Goal: Task Accomplishment & Management: Manage account settings

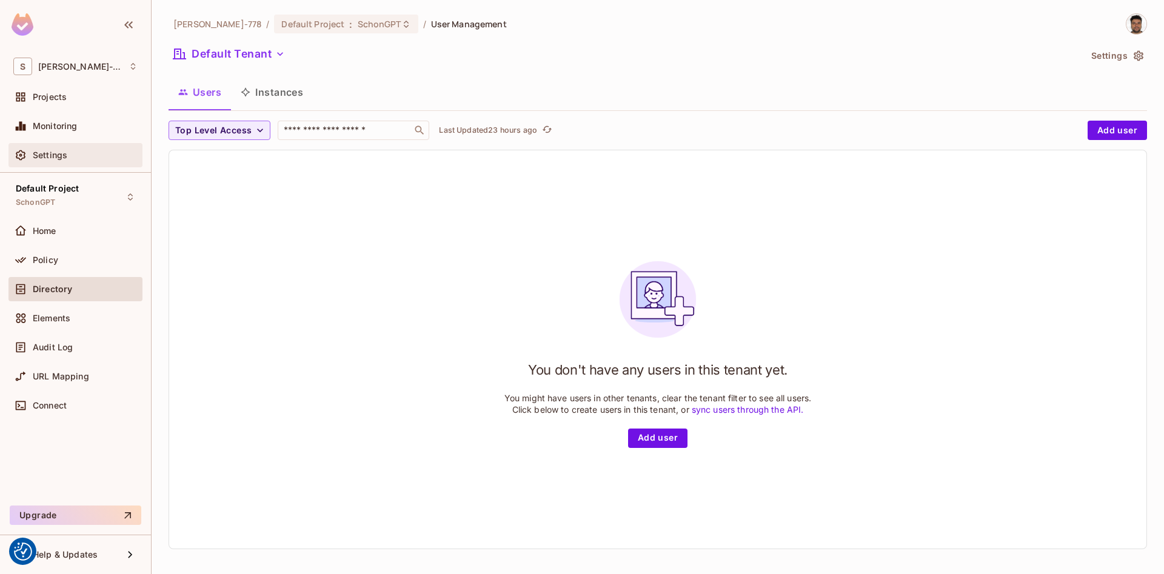
click at [35, 163] on div "Settings" at bounding box center [75, 155] width 134 height 24
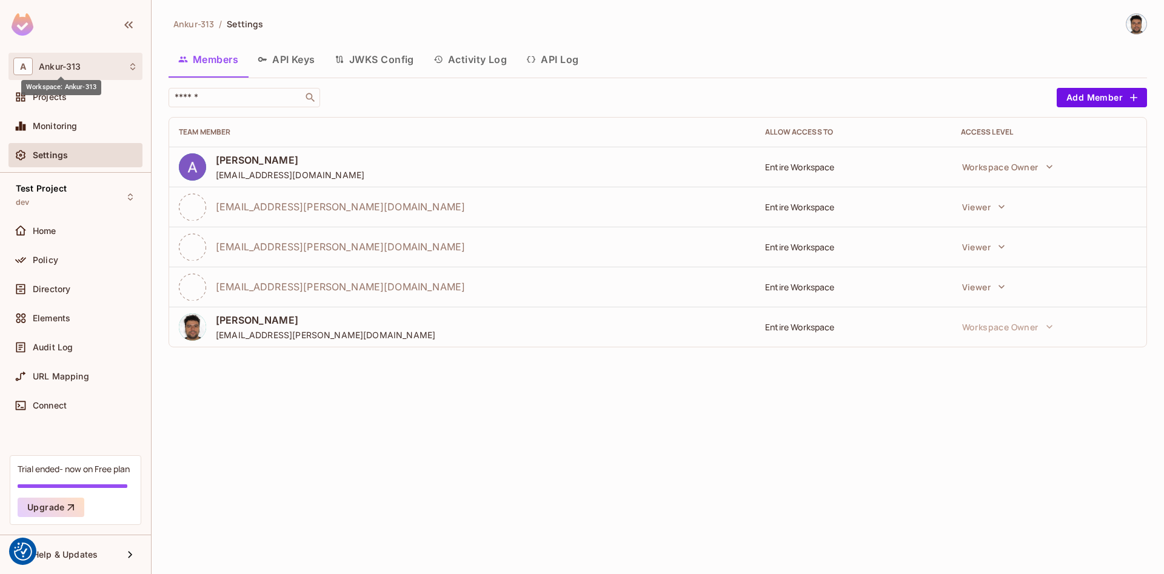
click at [74, 63] on span "Ankur-313" at bounding box center [60, 67] width 42 height 10
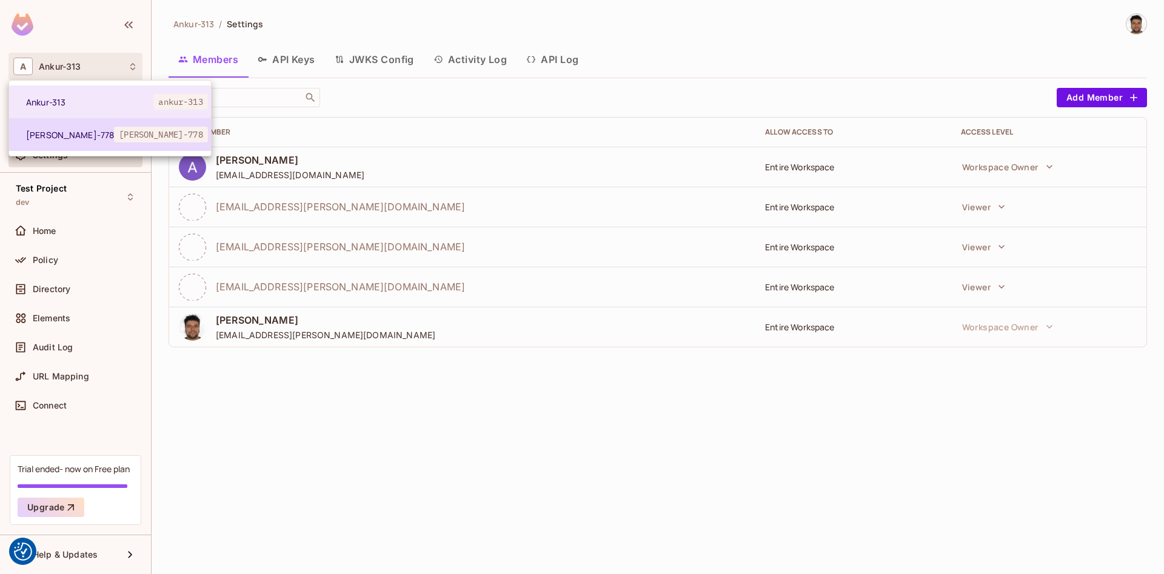
click at [55, 132] on span "[PERSON_NAME]-778" at bounding box center [70, 135] width 88 height 12
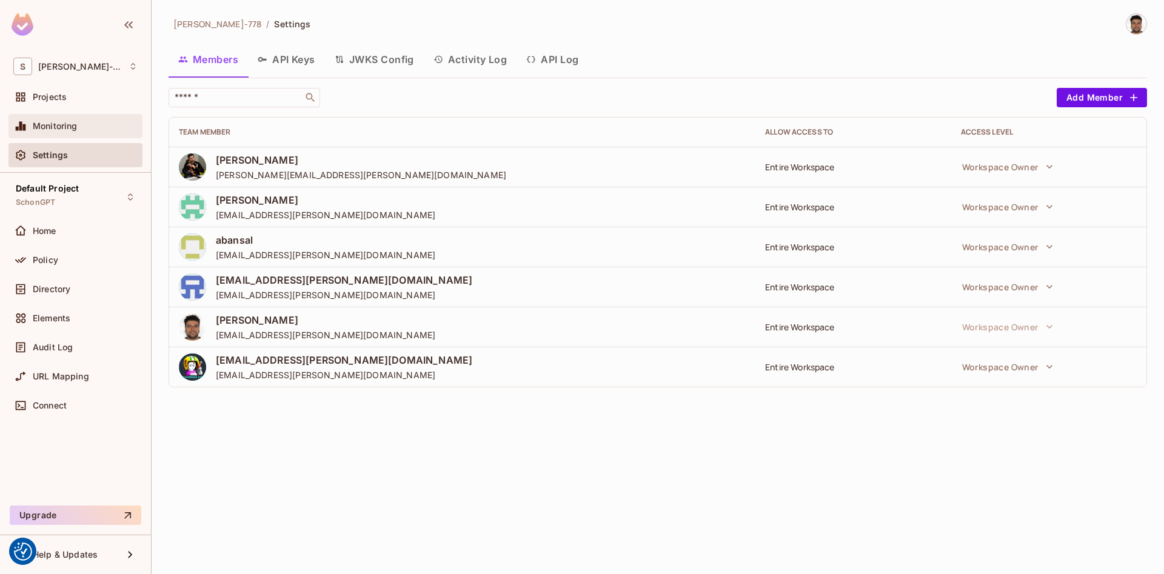
click at [41, 118] on div "Monitoring" at bounding box center [75, 126] width 134 height 24
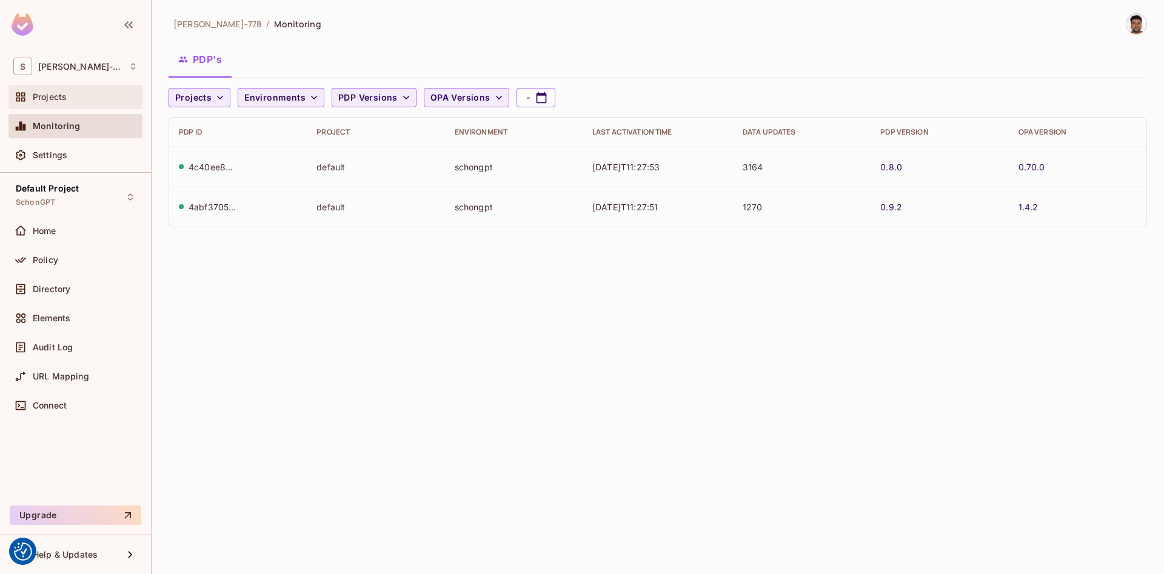
click at [52, 99] on span "Projects" at bounding box center [50, 97] width 34 height 10
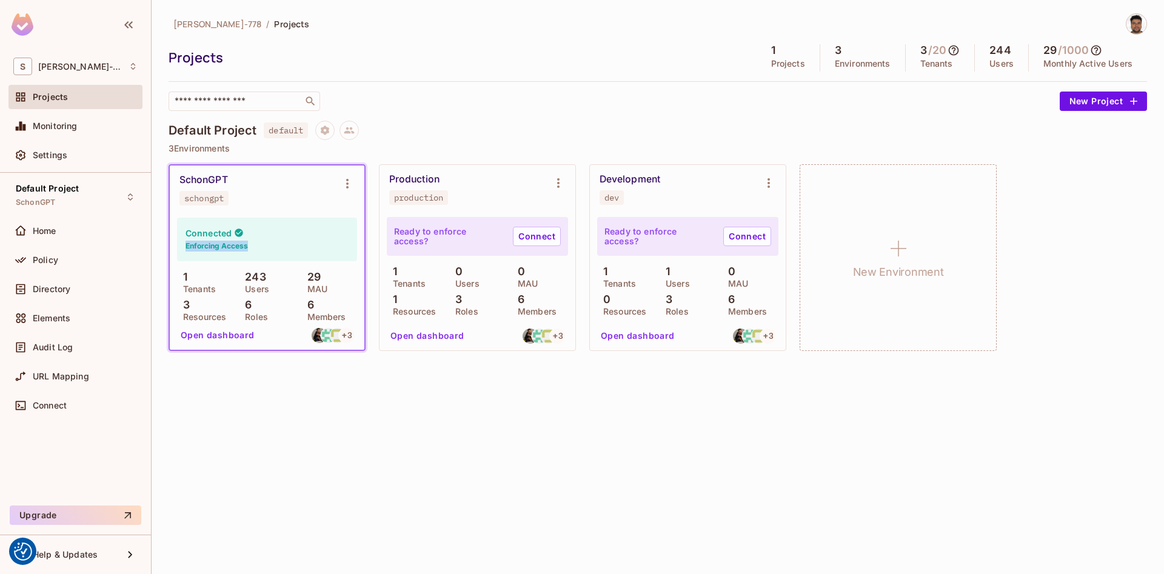
drag, startPoint x: 185, startPoint y: 235, endPoint x: 248, endPoint y: 249, distance: 64.1
click at [248, 249] on div "Connected Enforcing Access" at bounding box center [267, 240] width 180 height 44
click at [204, 238] on h4 "Connected" at bounding box center [208, 233] width 46 height 12
drag, startPoint x: 280, startPoint y: 130, endPoint x: 295, endPoint y: 135, distance: 15.5
click at [295, 135] on span "default" at bounding box center [286, 130] width 44 height 16
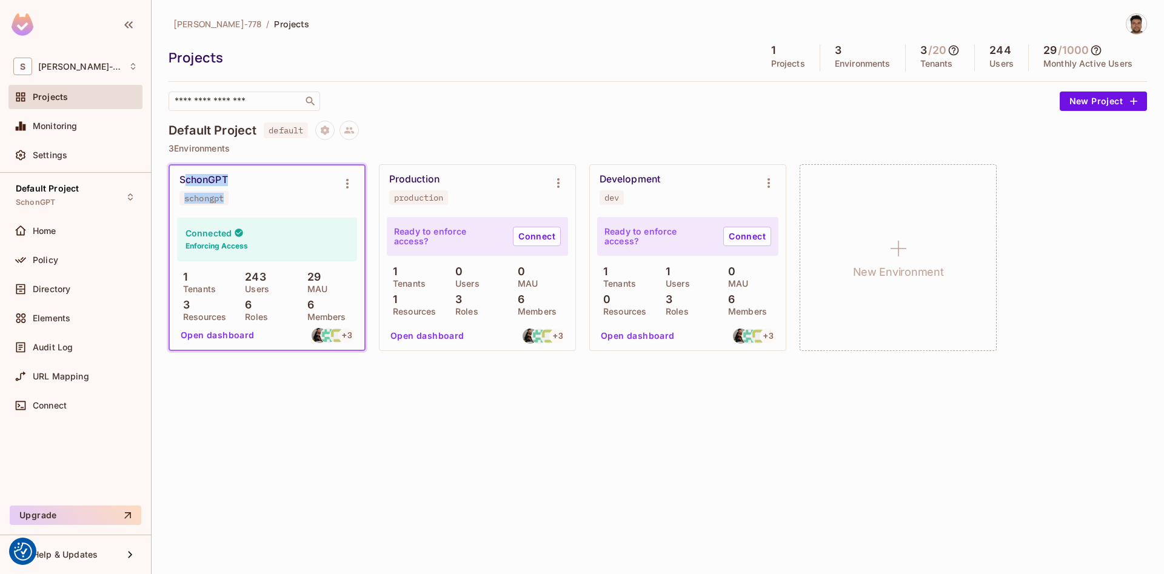
drag, startPoint x: 185, startPoint y: 178, endPoint x: 235, endPoint y: 177, distance: 50.3
click at [228, 177] on span "SchonGPT" at bounding box center [203, 180] width 48 height 12
click at [284, 460] on div "Scott-778 / Projects Projects 1 Projects 3 Environments 3 / 20 Tenants 244 User…" at bounding box center [658, 287] width 1012 height 574
click at [196, 334] on button "Open dashboard" at bounding box center [218, 334] width 84 height 19
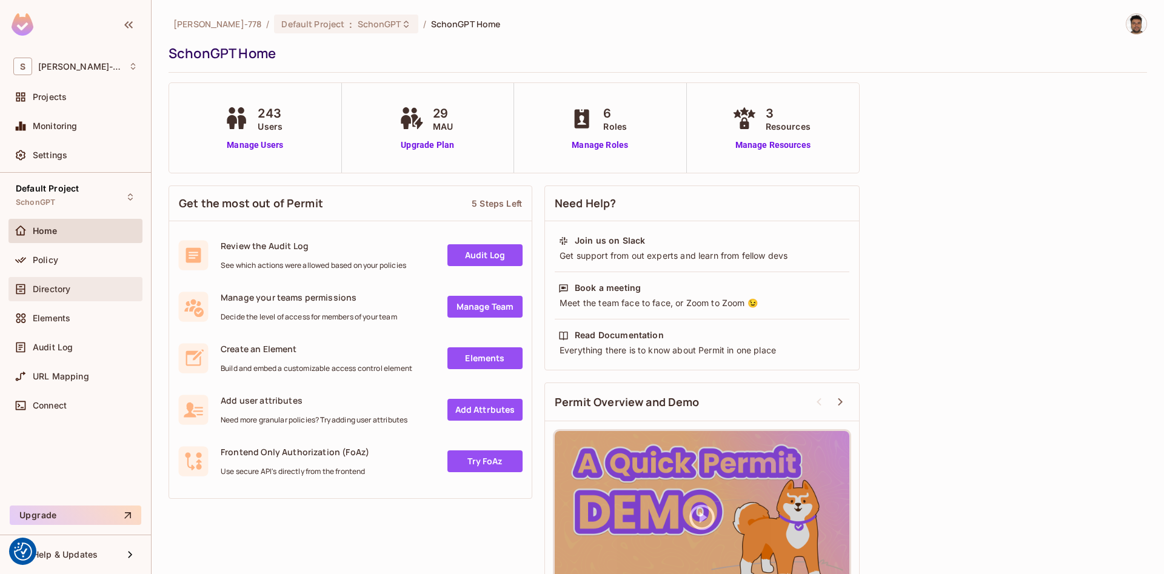
click at [38, 296] on div "Directory" at bounding box center [75, 289] width 134 height 24
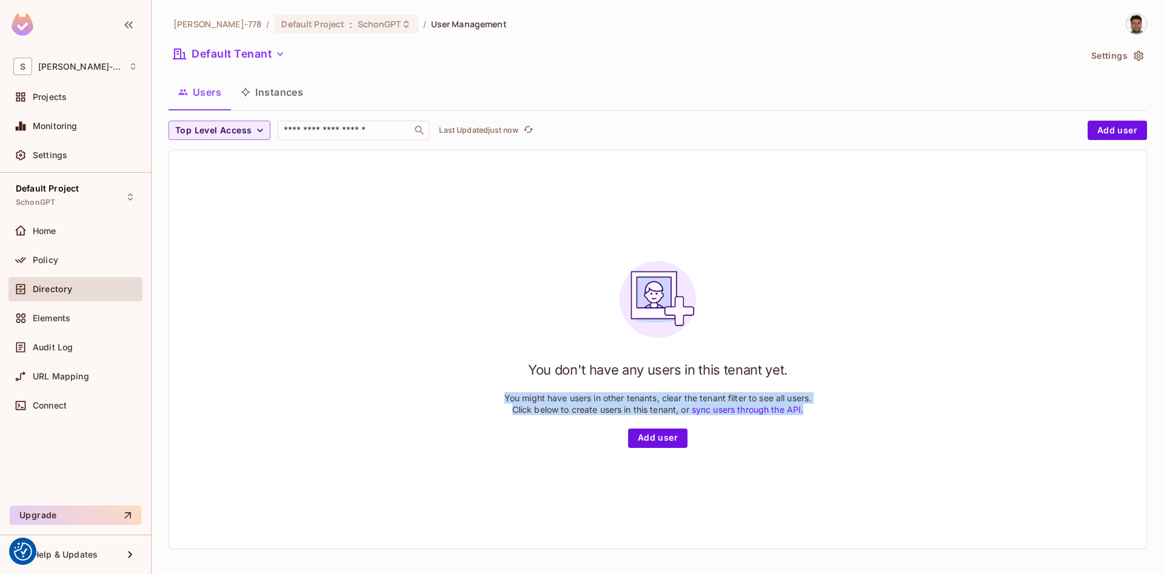
drag, startPoint x: 416, startPoint y: 253, endPoint x: 1002, endPoint y: 453, distance: 619.2
click at [988, 455] on div "You don't have any users in this tenant yet. You might have users in other tena…" at bounding box center [657, 349] width 977 height 398
click at [645, 367] on h1 "You don't have any users in this tenant yet." at bounding box center [657, 370] width 259 height 18
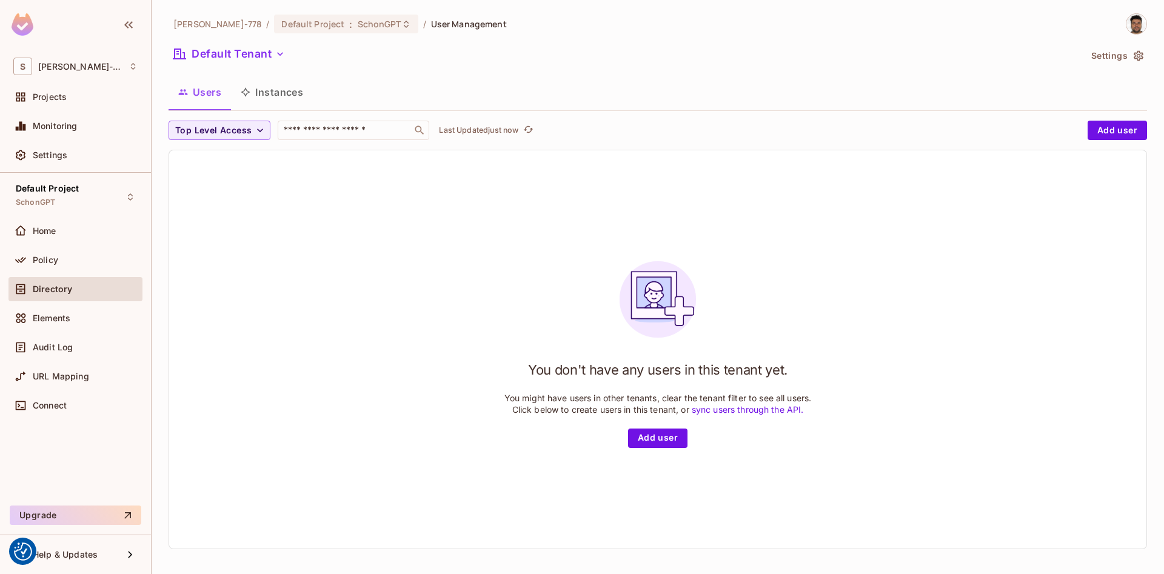
click at [585, 368] on h1 "You don't have any users in this tenant yet." at bounding box center [657, 370] width 259 height 18
click at [48, 98] on span "Projects" at bounding box center [50, 97] width 34 height 10
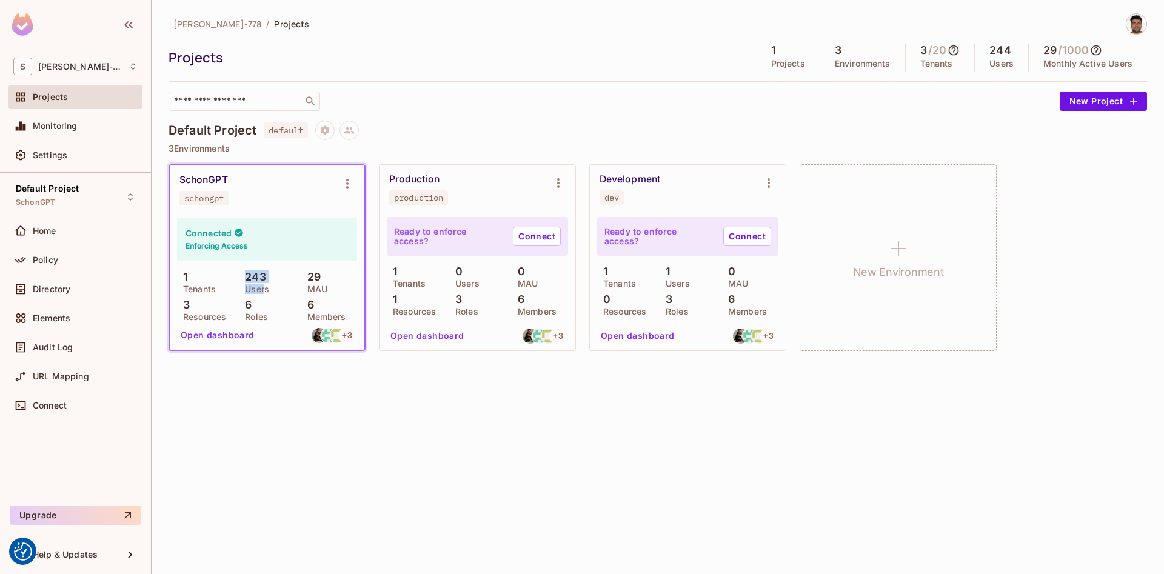
drag, startPoint x: 244, startPoint y: 276, endPoint x: 266, endPoint y: 276, distance: 21.8
click at [266, 276] on div "243 Users" at bounding box center [267, 282] width 56 height 22
click at [261, 291] on p "Users" at bounding box center [254, 289] width 30 height 10
click at [44, 285] on span "Directory" at bounding box center [52, 289] width 38 height 10
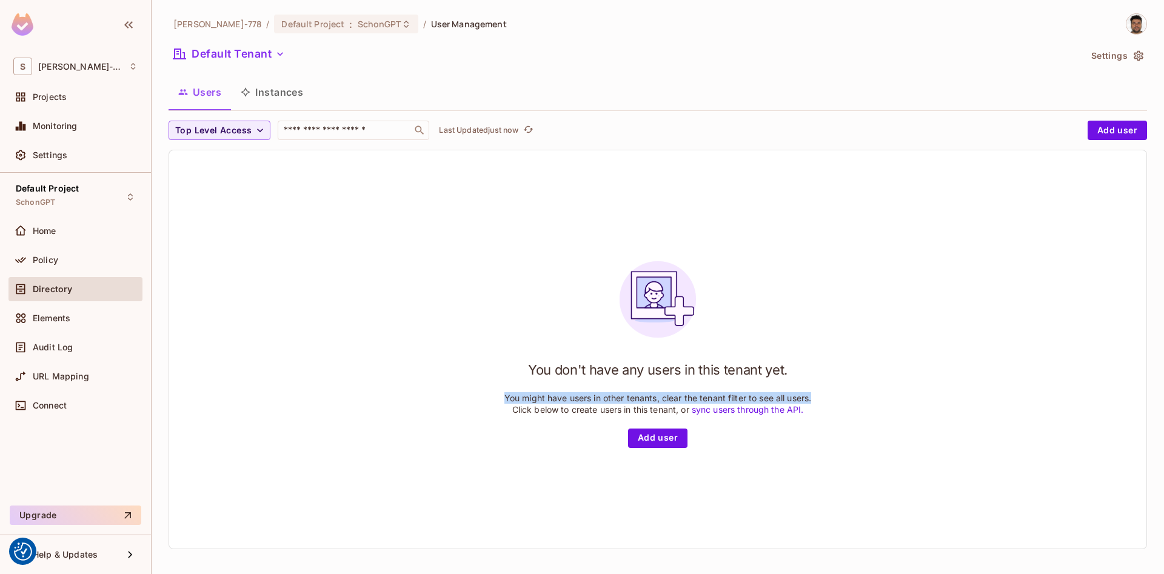
drag, startPoint x: 502, startPoint y: 192, endPoint x: 850, endPoint y: 397, distance: 403.5
click at [840, 397] on div "You don't have any users in this tenant yet. You might have users in other tena…" at bounding box center [657, 349] width 977 height 398
click at [441, 247] on div "You don't have any users in this tenant yet. You might have users in other tena…" at bounding box center [657, 349] width 977 height 398
click at [288, 217] on div "You don't have any users in this tenant yet. You might have users in other tena…" at bounding box center [657, 349] width 977 height 398
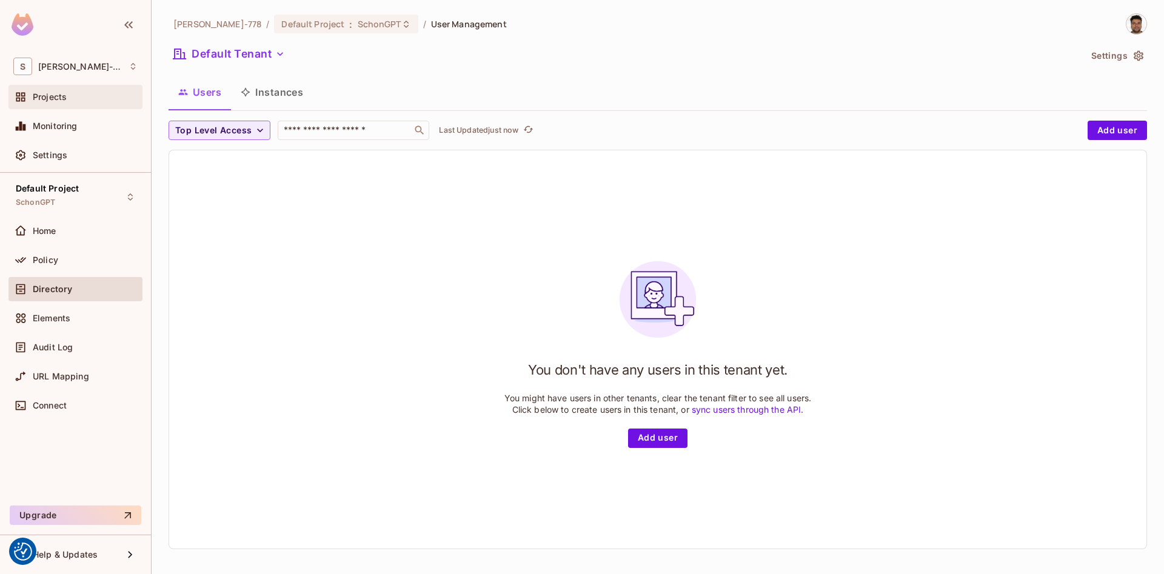
click at [50, 99] on span "Projects" at bounding box center [50, 97] width 34 height 10
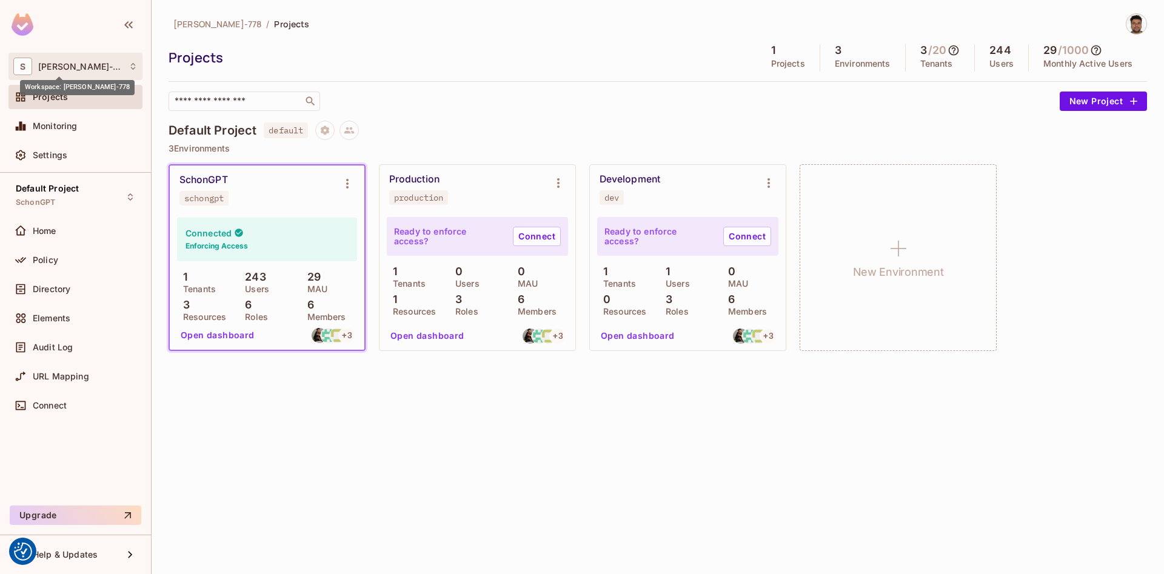
click at [67, 67] on span "[PERSON_NAME]-778" at bounding box center [80, 67] width 84 height 10
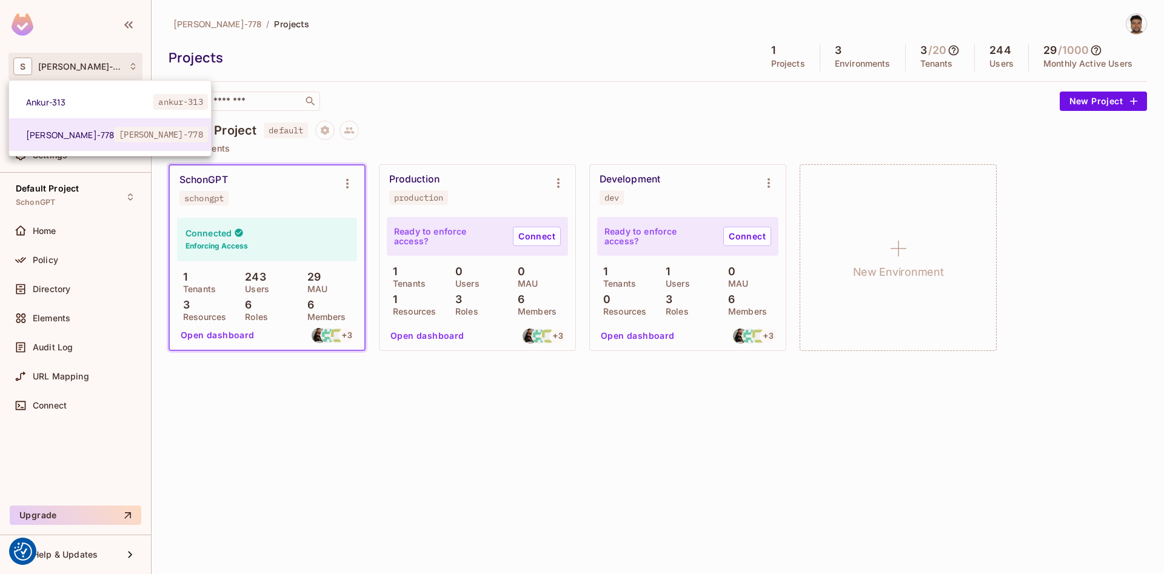
click at [379, 53] on div at bounding box center [582, 287] width 1164 height 574
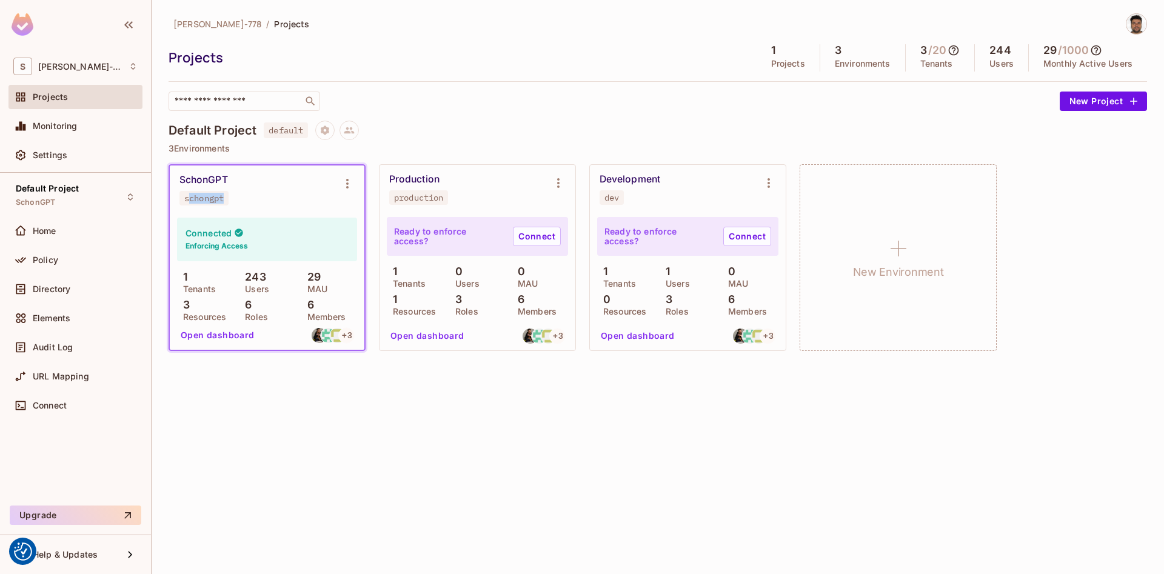
drag, startPoint x: 188, startPoint y: 201, endPoint x: 239, endPoint y: 199, distance: 50.9
click at [228, 199] on span "schongpt" at bounding box center [203, 198] width 49 height 15
click at [260, 448] on div "Scott-778 / Projects Projects 1 Projects 3 Environments 3 / 20 Tenants 244 User…" at bounding box center [658, 287] width 1012 height 574
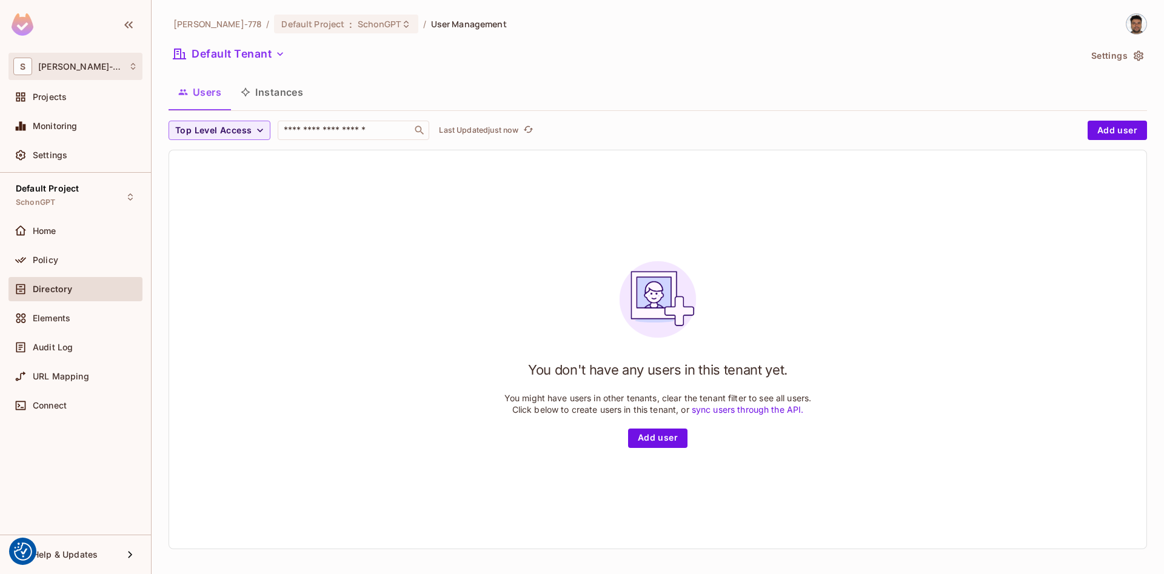
click at [48, 67] on span "[PERSON_NAME]-778" at bounding box center [80, 67] width 84 height 10
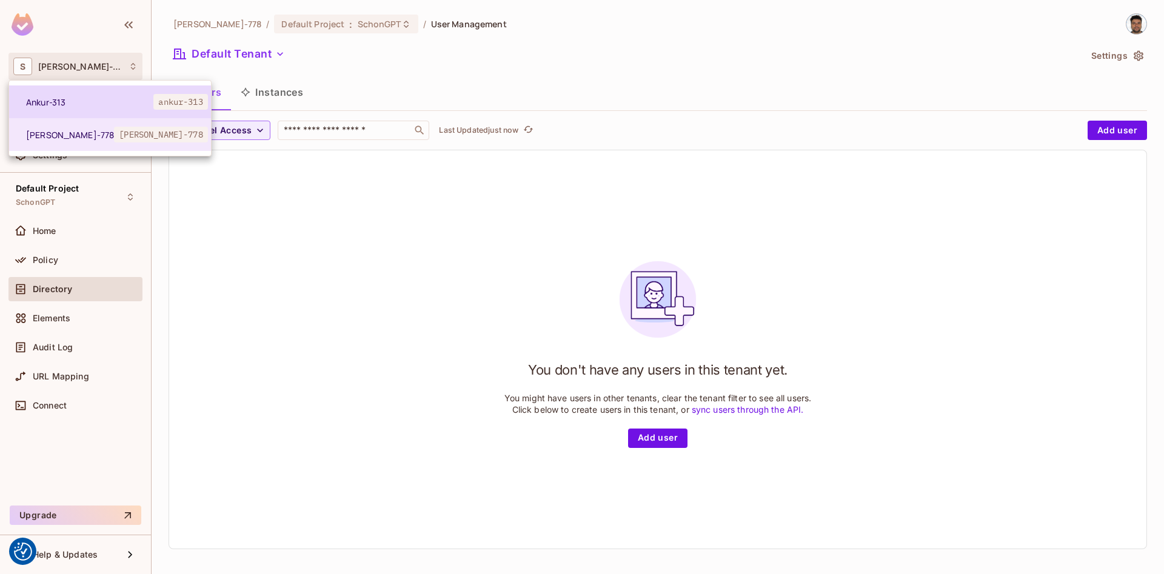
drag, startPoint x: 48, startPoint y: 95, endPoint x: 62, endPoint y: 101, distance: 15.5
click at [48, 94] on li "Ankur-313 ankur-313" at bounding box center [110, 101] width 202 height 33
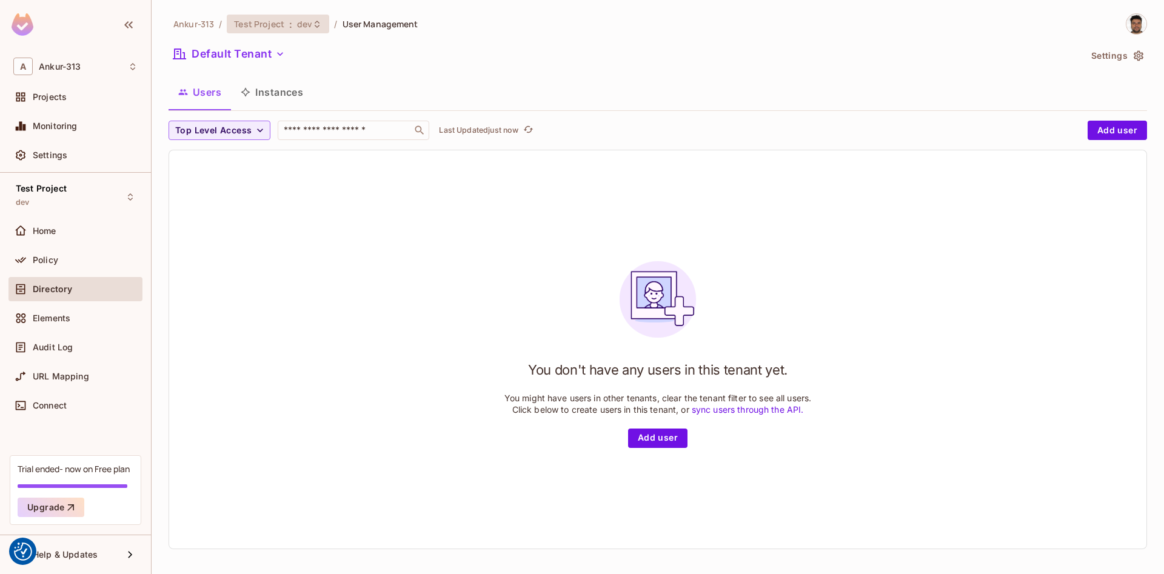
click at [278, 24] on span "Test Project" at bounding box center [259, 24] width 50 height 12
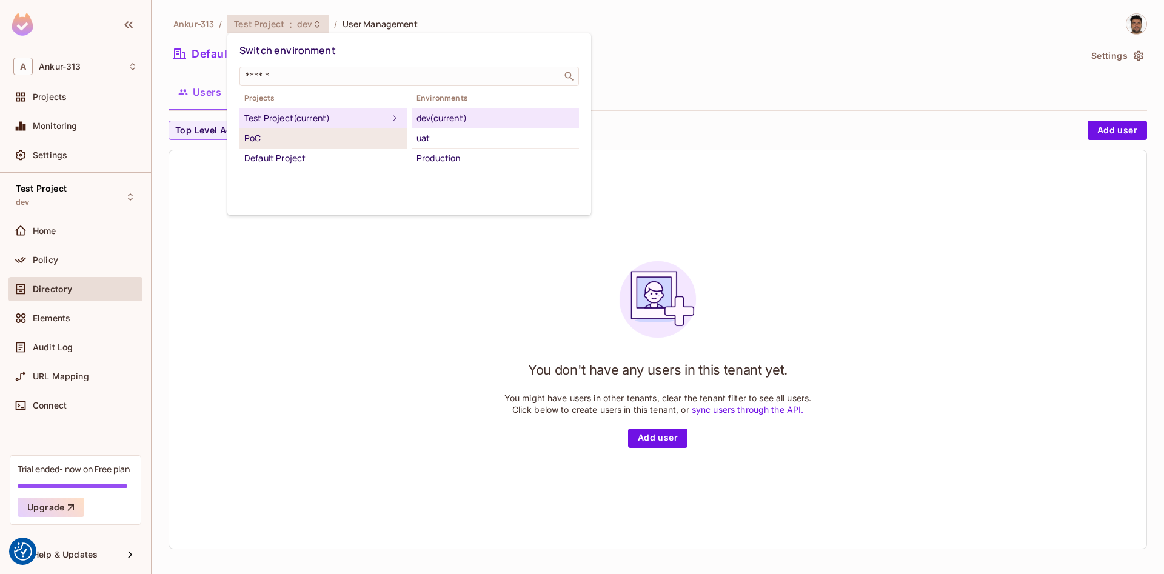
click at [258, 141] on div "PoC" at bounding box center [323, 138] width 158 height 15
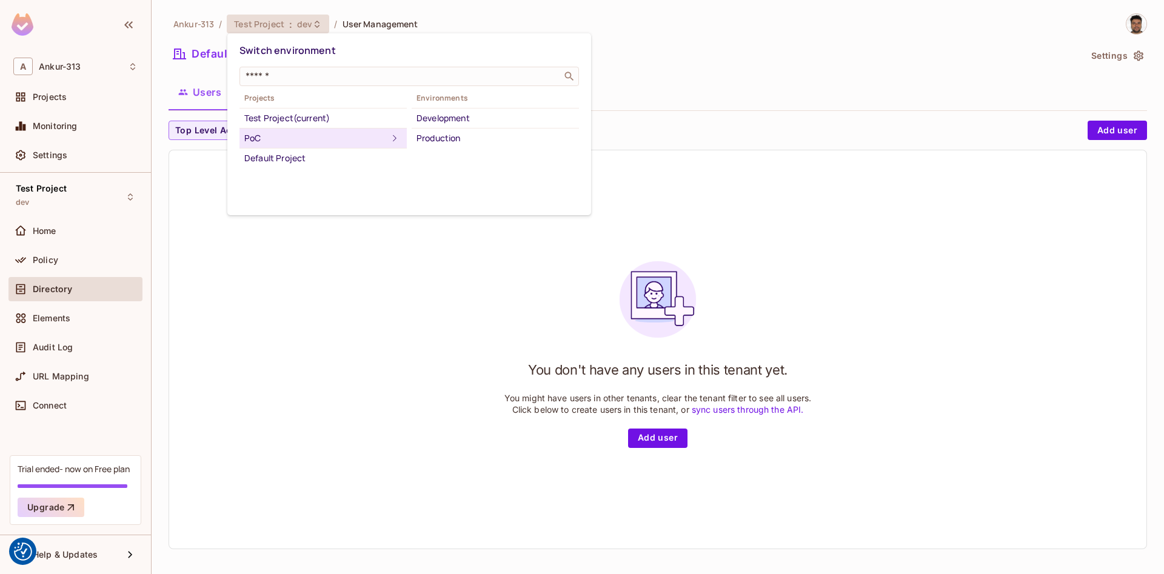
click at [688, 44] on div at bounding box center [582, 287] width 1164 height 574
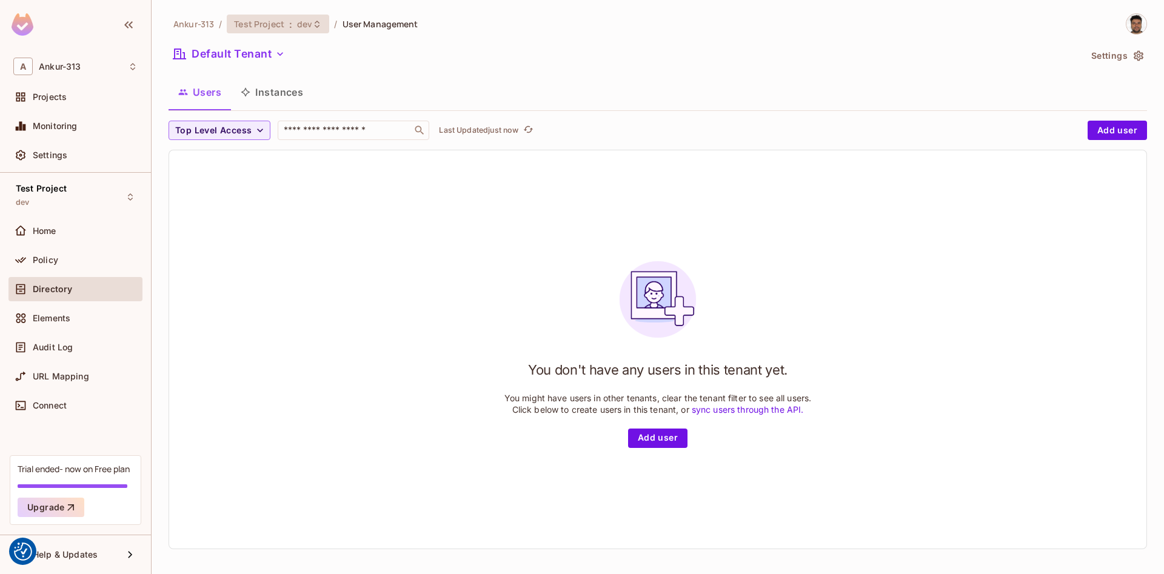
click at [261, 16] on div "Test Project : dev" at bounding box center [278, 24] width 102 height 19
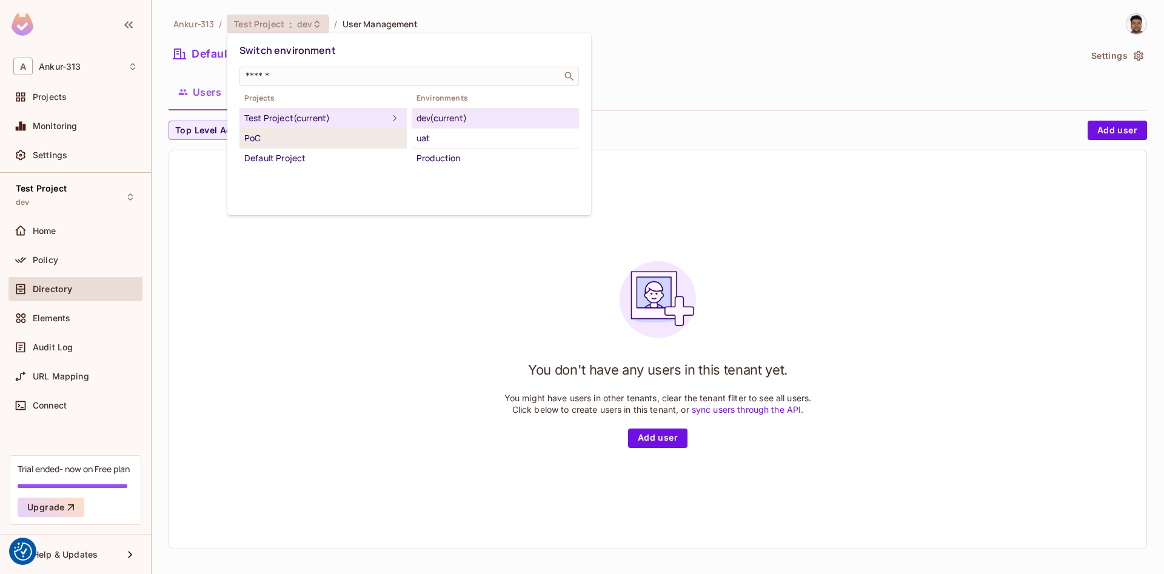
click at [253, 133] on div "PoC" at bounding box center [323, 138] width 158 height 15
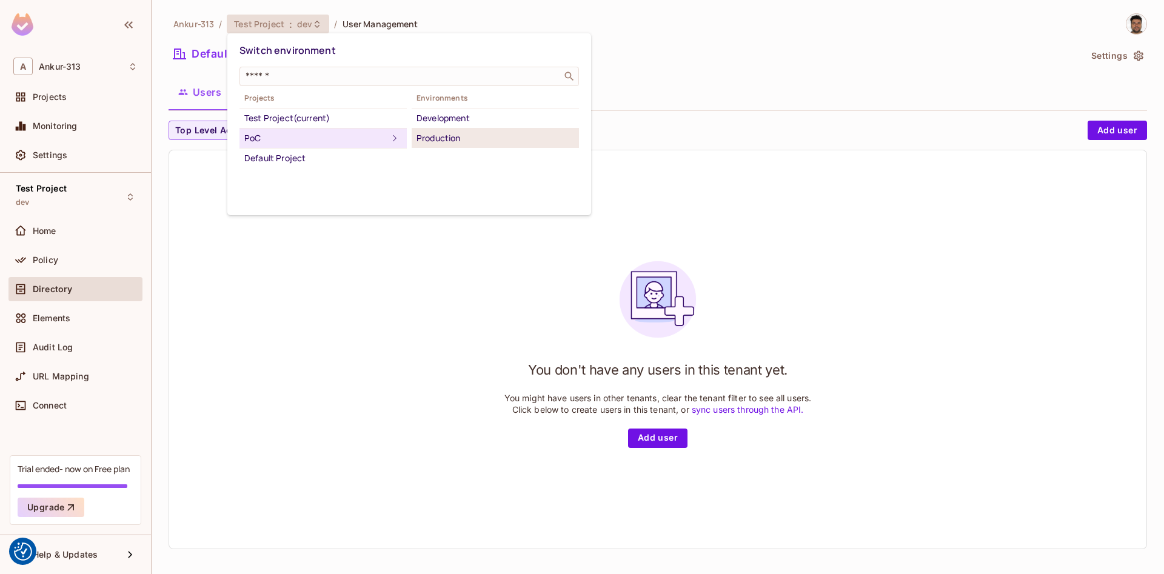
click at [436, 139] on div "Production" at bounding box center [495, 138] width 158 height 15
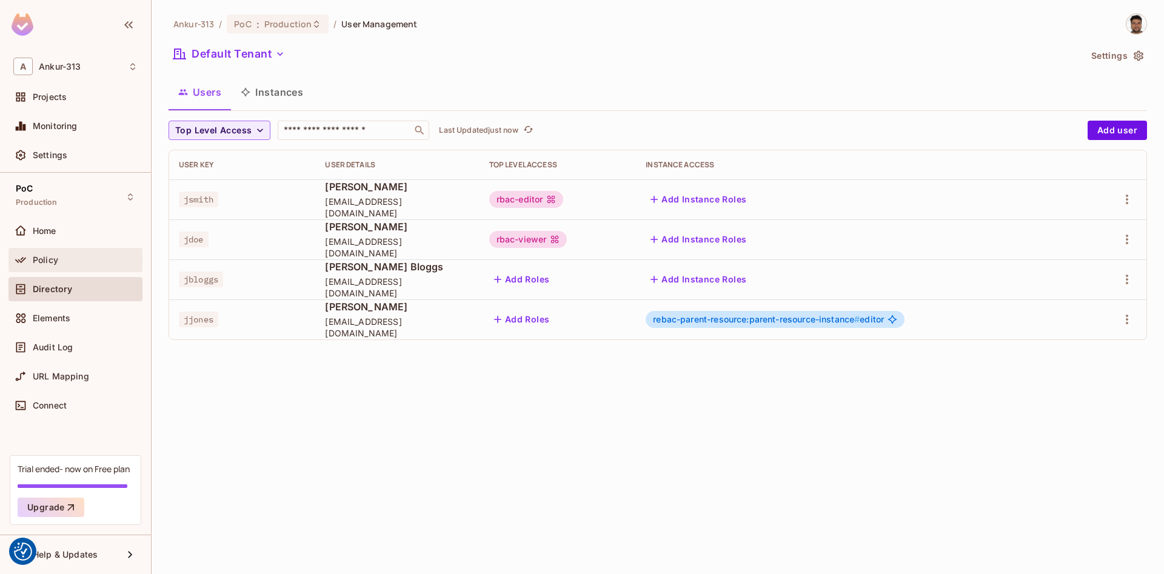
click at [32, 260] on div at bounding box center [22, 260] width 19 height 15
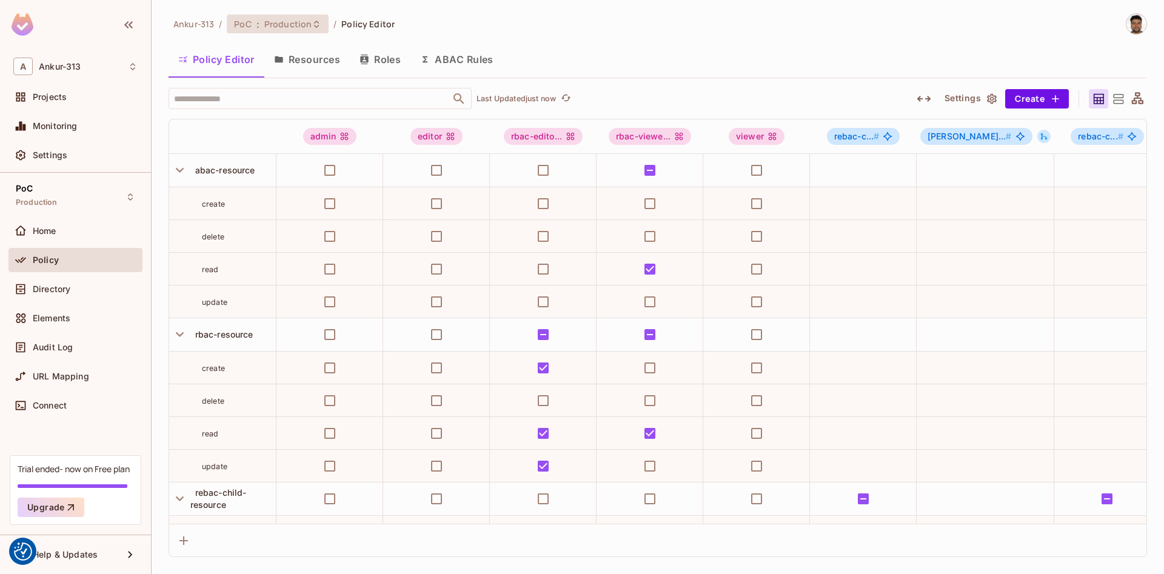
click at [292, 24] on span "Production" at bounding box center [287, 24] width 47 height 12
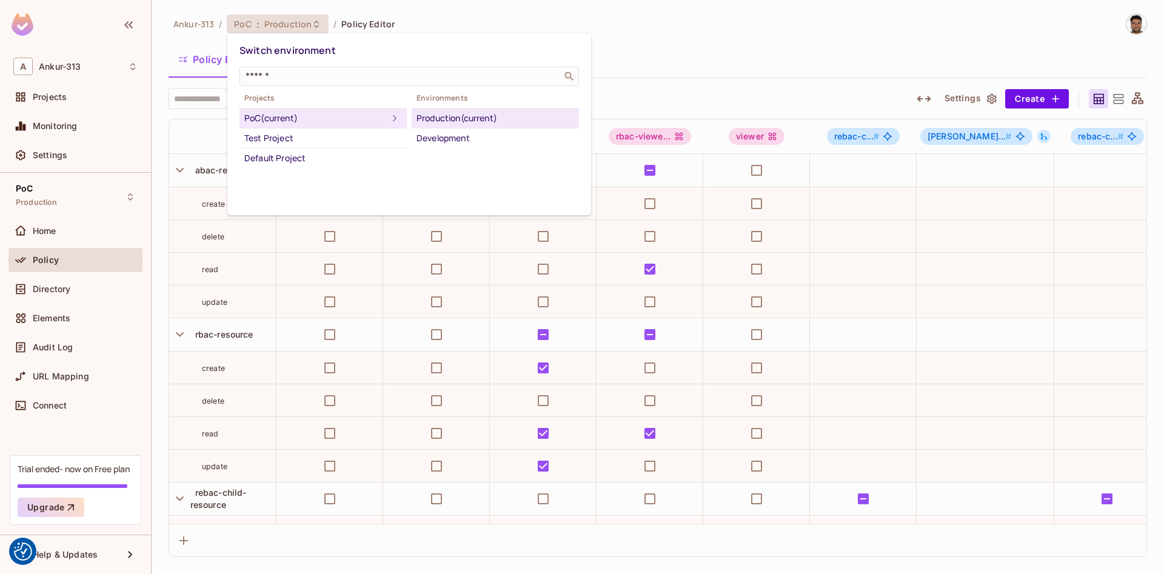
click at [652, 32] on div at bounding box center [582, 287] width 1164 height 574
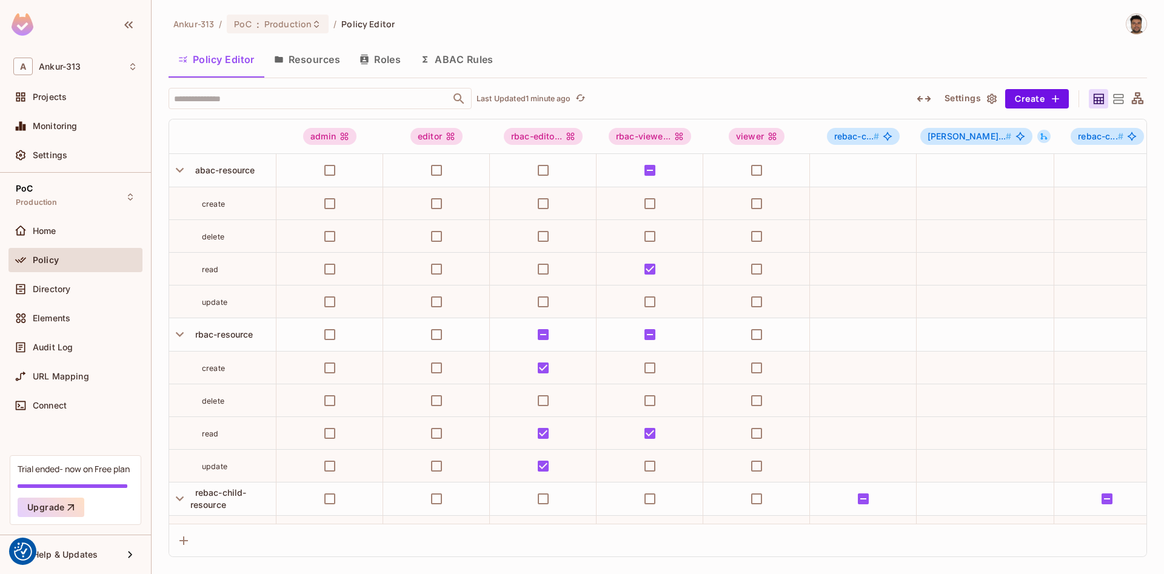
click at [323, 56] on button "Resources" at bounding box center [306, 59] width 85 height 30
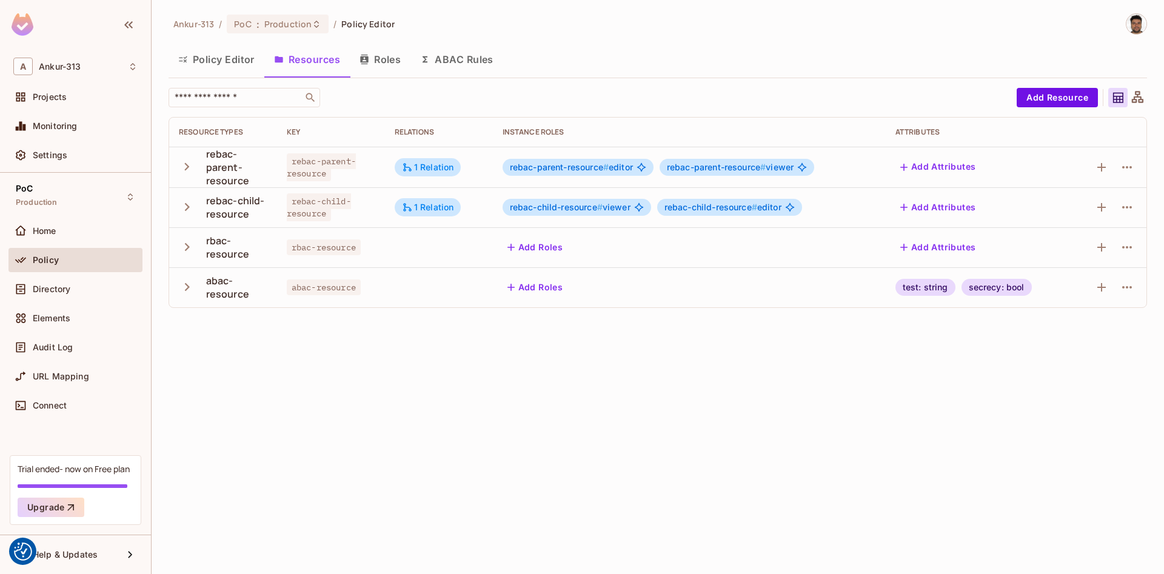
click at [381, 63] on button "Roles" at bounding box center [380, 59] width 61 height 30
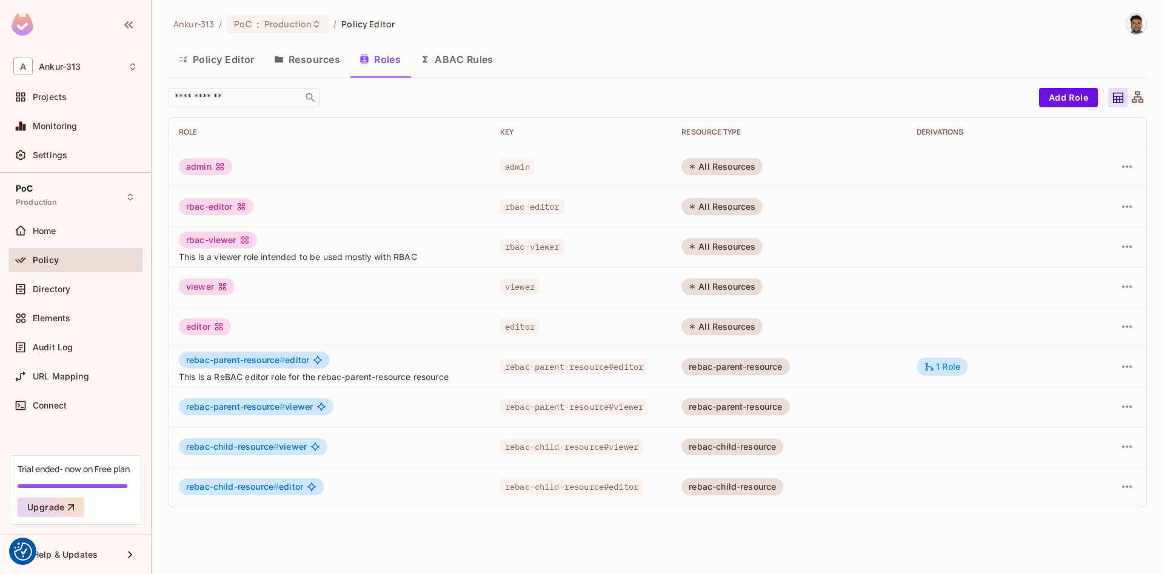
click at [475, 64] on button "ABAC Rules" at bounding box center [456, 59] width 93 height 30
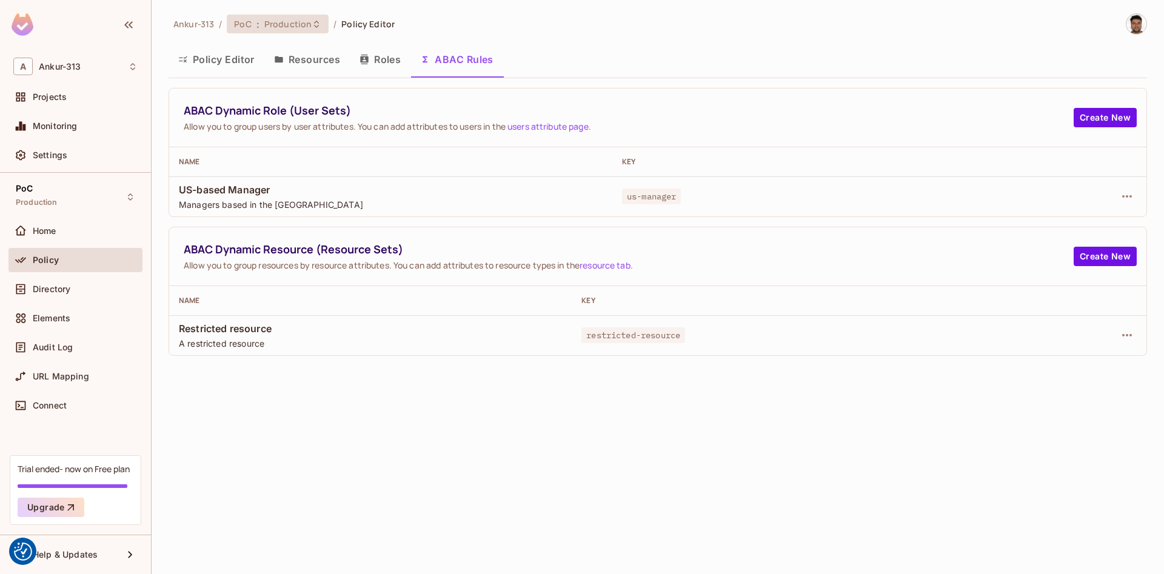
click at [296, 20] on span "Production" at bounding box center [287, 24] width 47 height 12
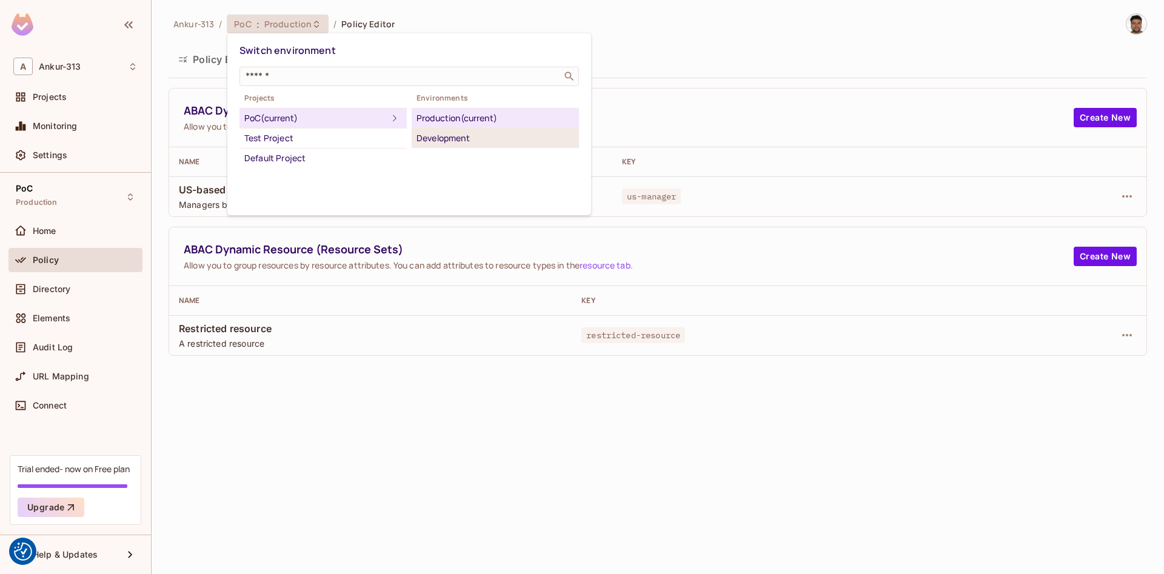
click at [441, 138] on div "Development" at bounding box center [495, 138] width 158 height 15
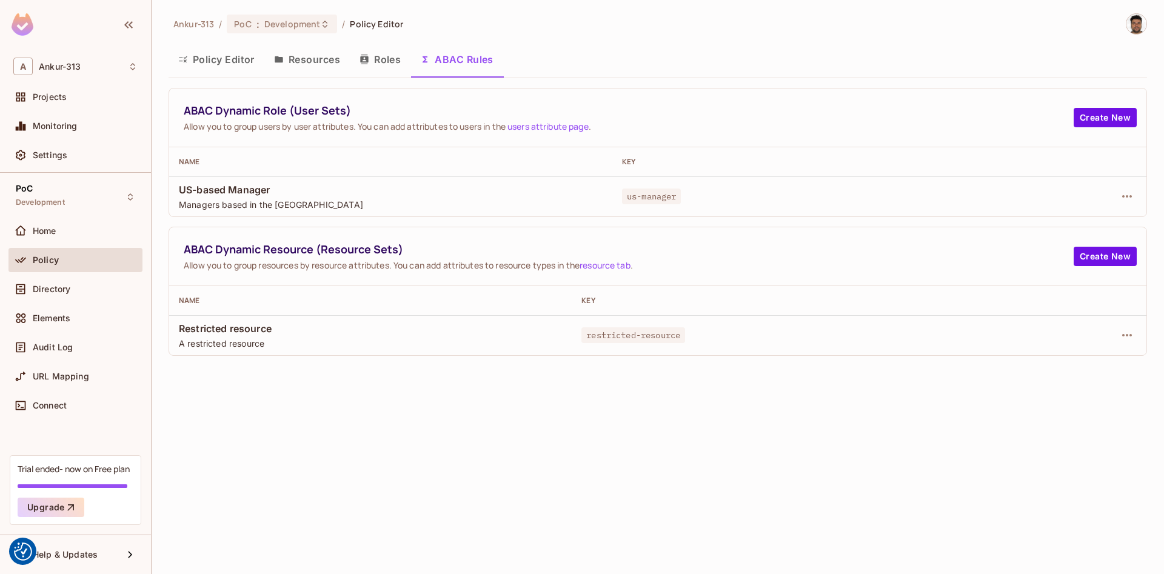
click at [208, 66] on button "Policy Editor" at bounding box center [216, 59] width 96 height 30
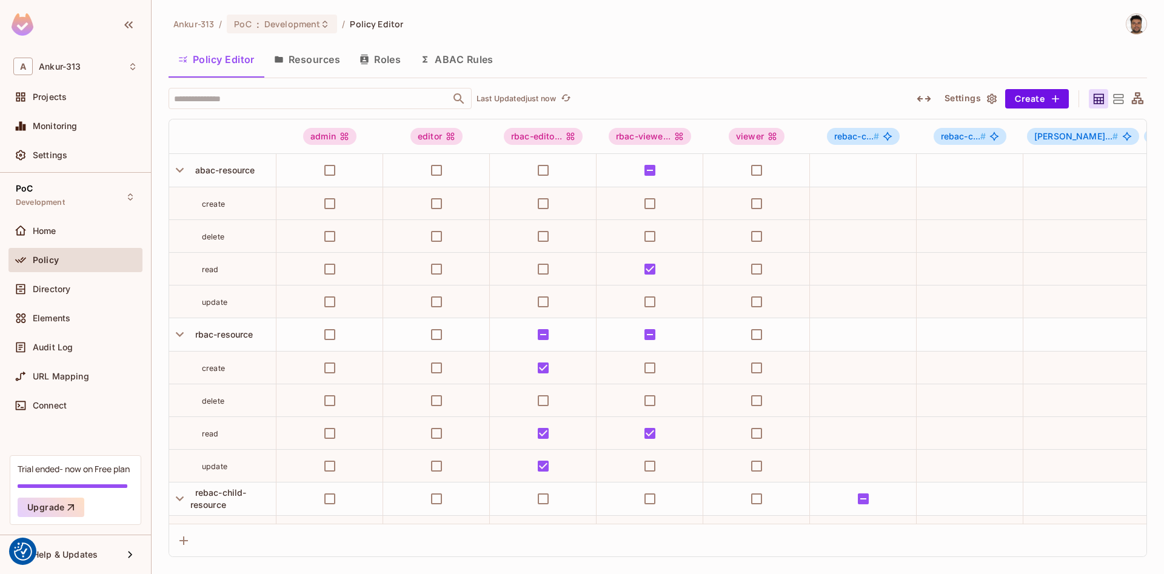
click at [330, 64] on button "Resources" at bounding box center [306, 59] width 85 height 30
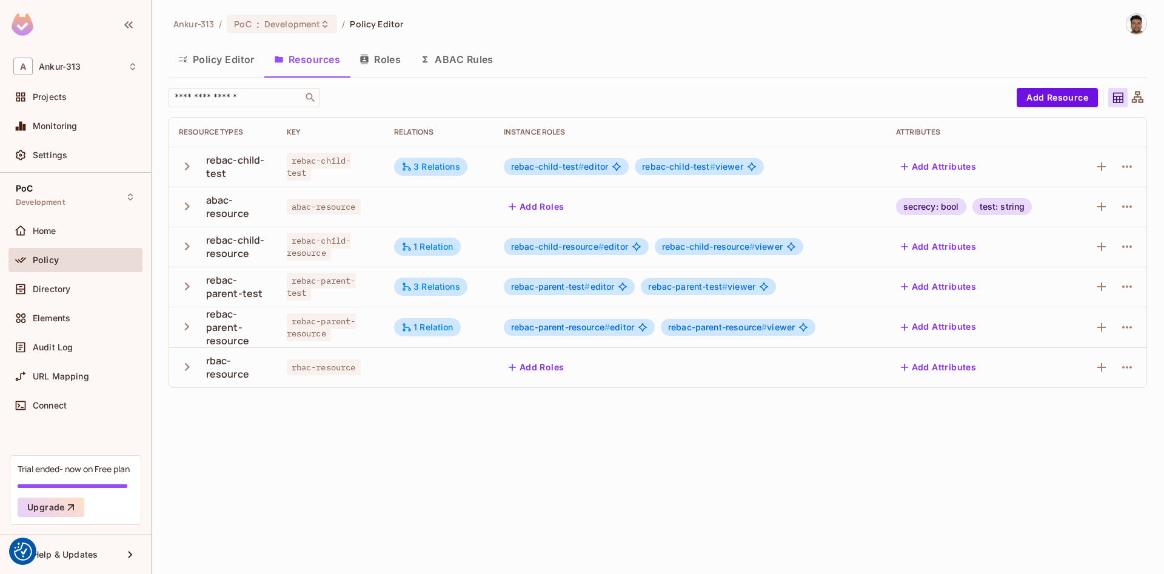
click at [364, 61] on icon "button" at bounding box center [364, 60] width 10 height 10
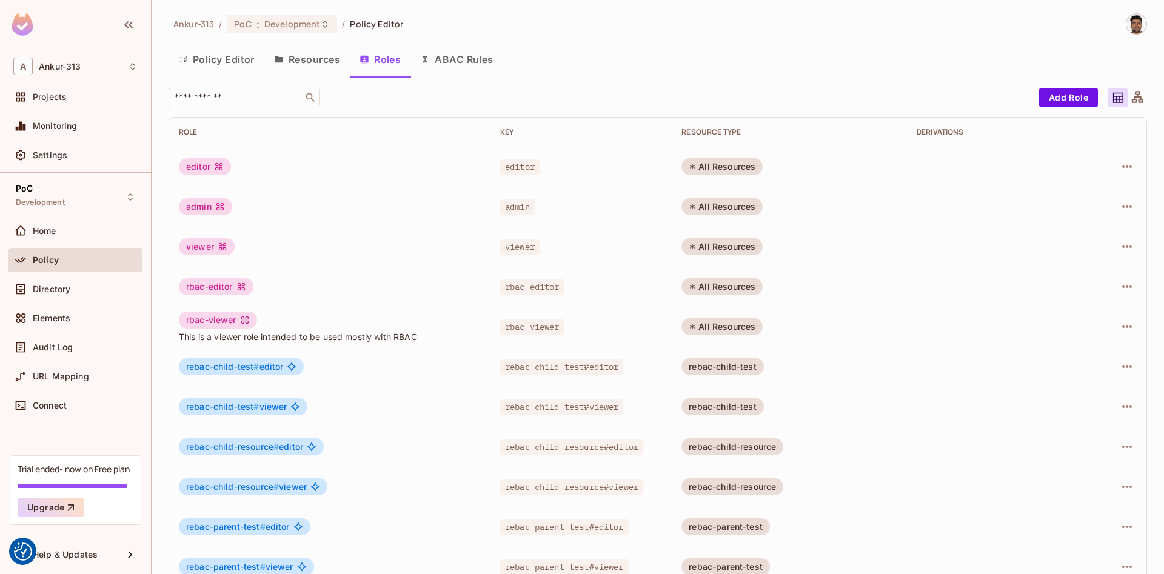
click at [462, 64] on button "ABAC Rules" at bounding box center [456, 59] width 93 height 30
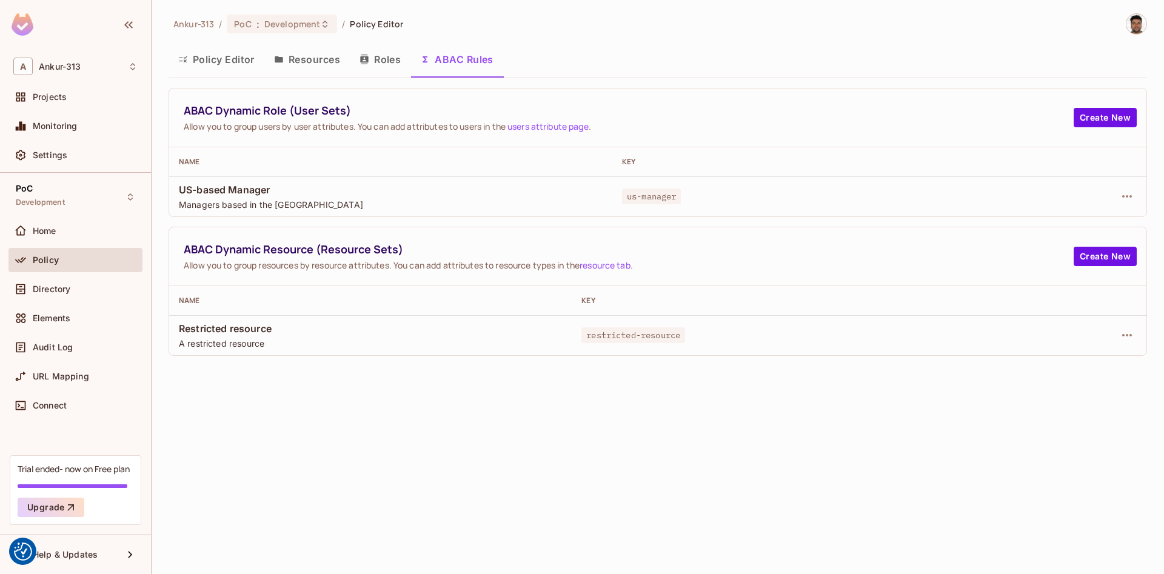
click at [198, 63] on button "Policy Editor" at bounding box center [216, 59] width 96 height 30
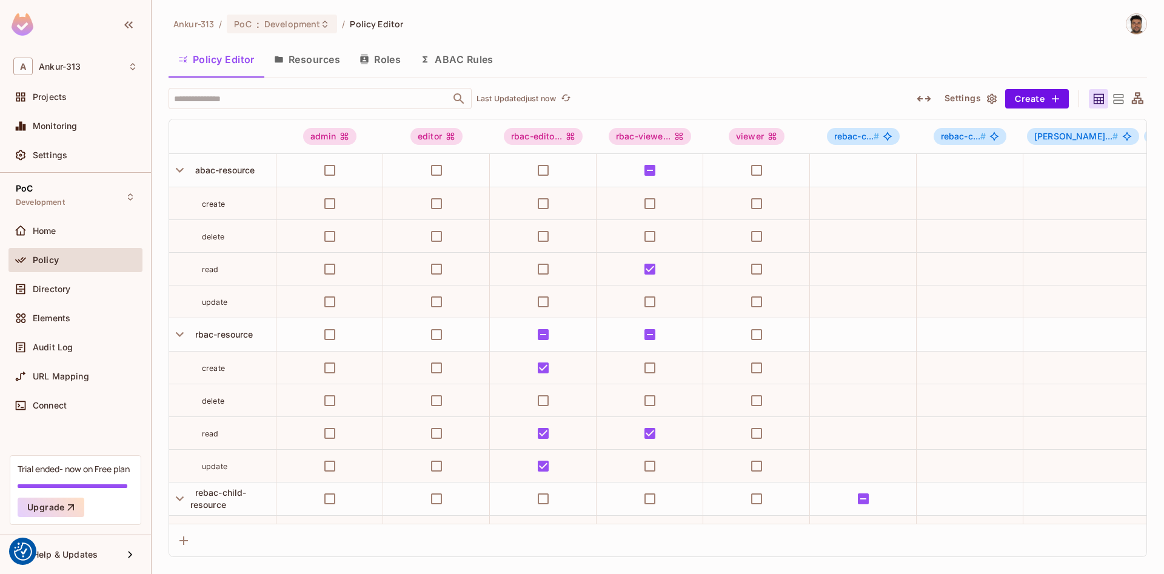
click at [391, 65] on button "Roles" at bounding box center [380, 59] width 61 height 30
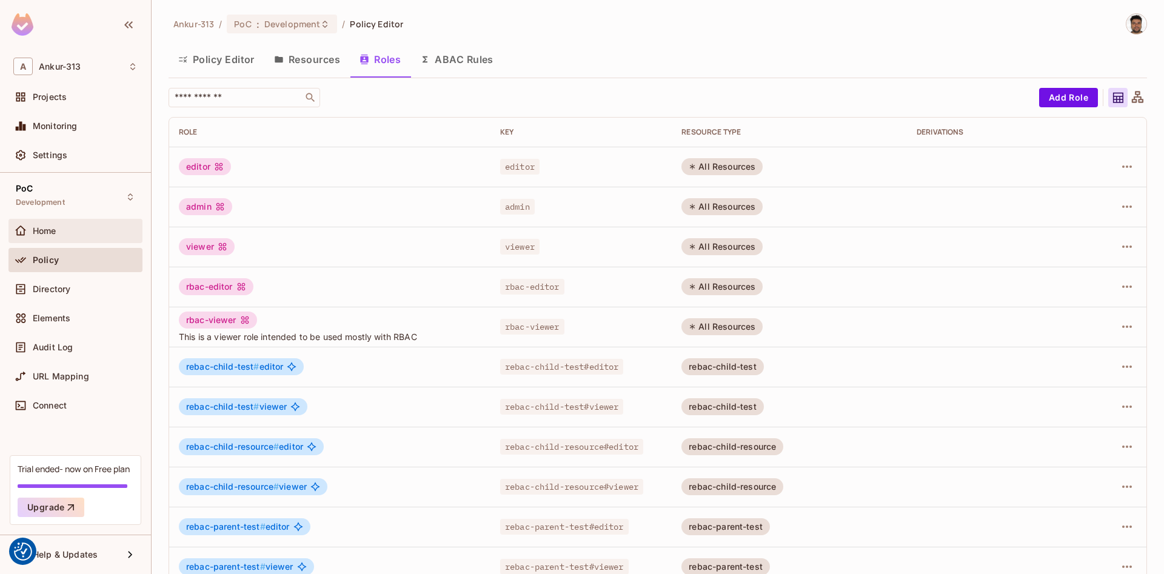
click at [58, 225] on div "Home" at bounding box center [75, 231] width 124 height 15
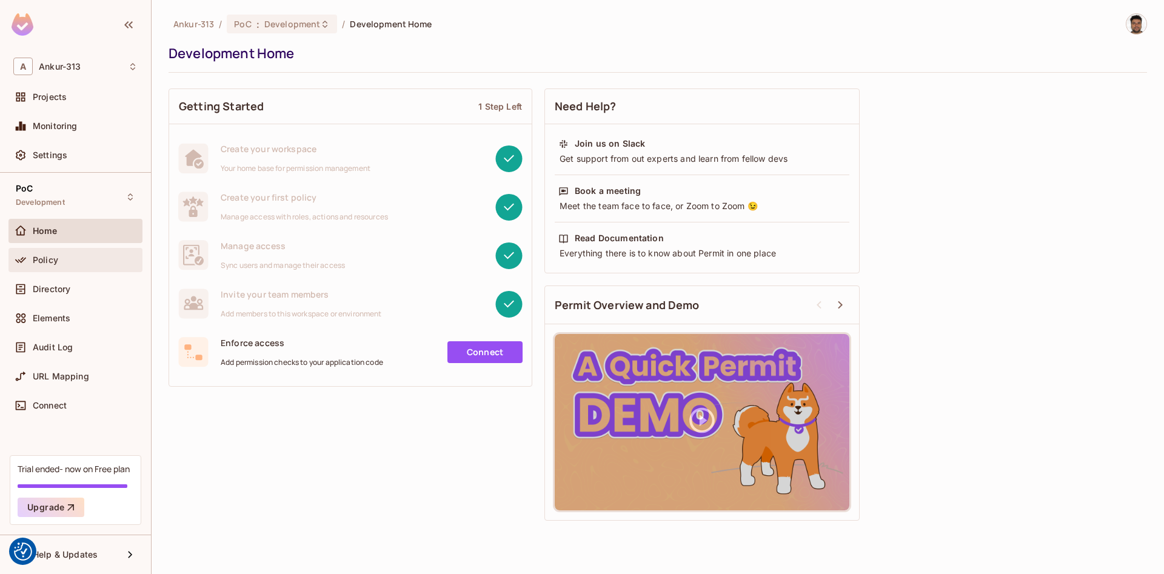
click at [39, 265] on div "Policy" at bounding box center [75, 260] width 124 height 15
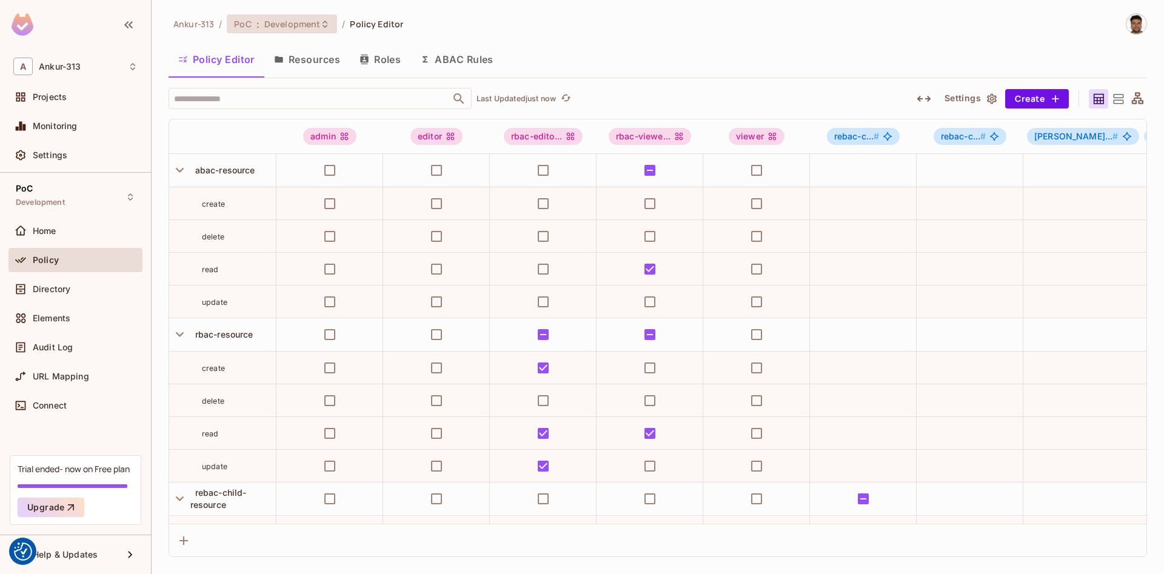
click at [307, 25] on span "Development" at bounding box center [292, 24] width 56 height 12
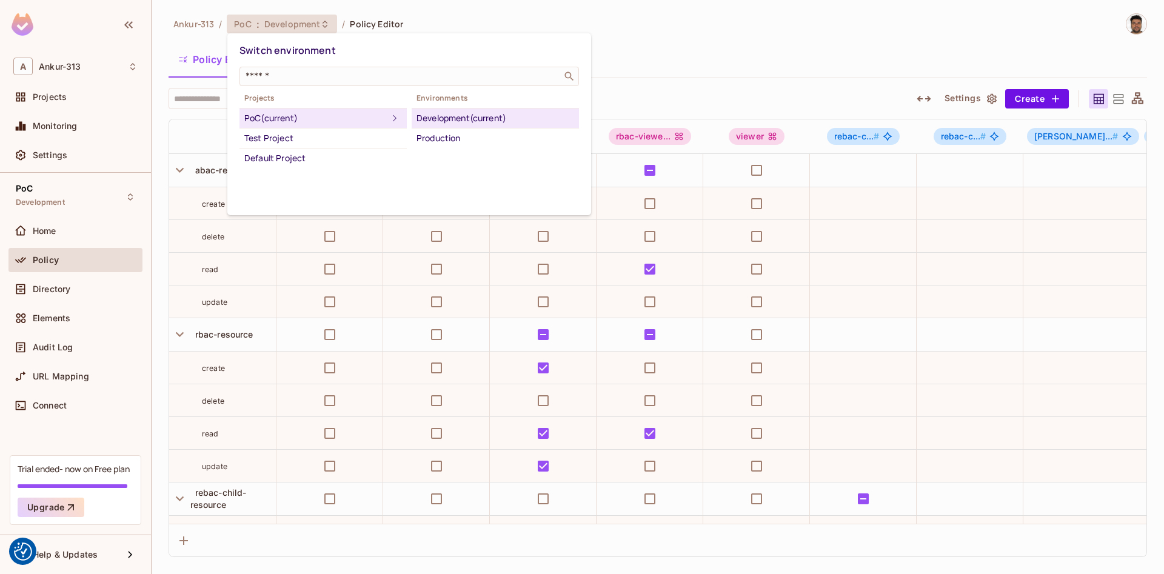
click at [685, 40] on div at bounding box center [582, 287] width 1164 height 574
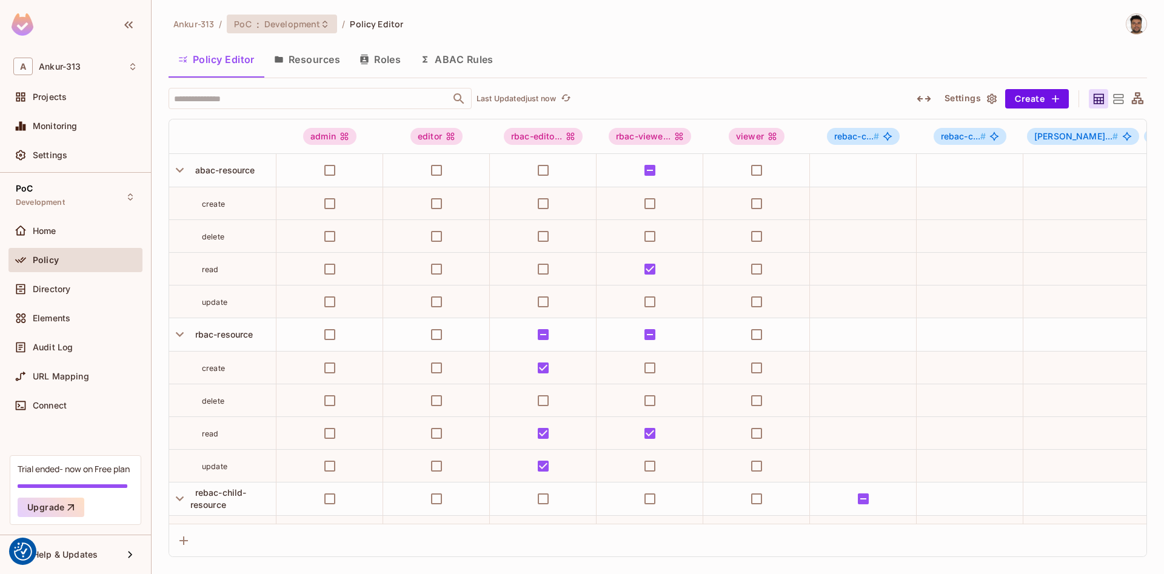
click at [298, 24] on span "Development" at bounding box center [292, 24] width 56 height 12
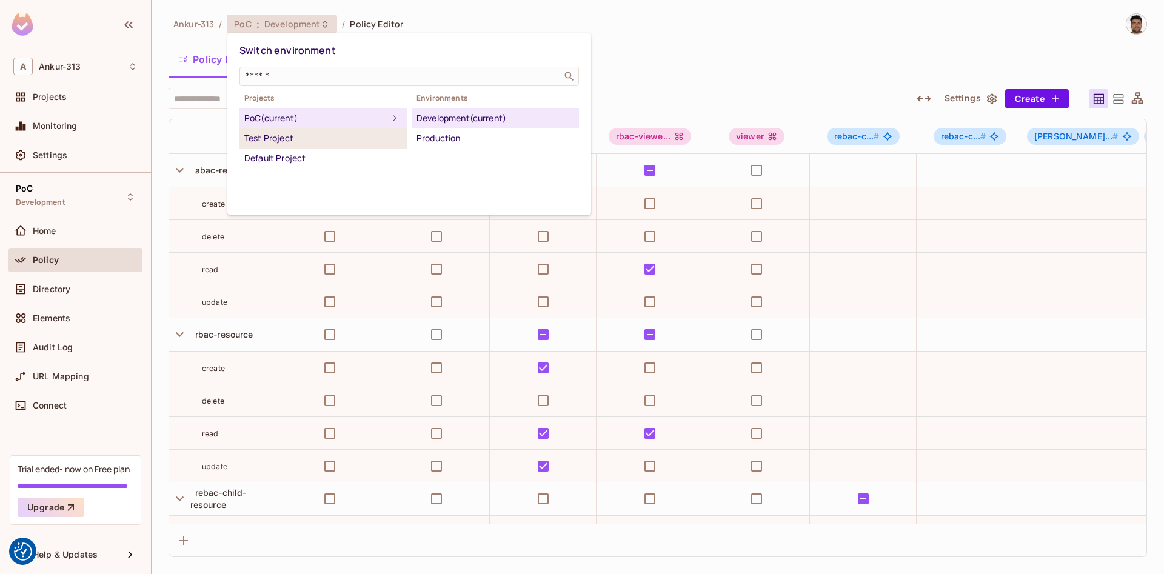
click at [273, 141] on div "Test Project" at bounding box center [323, 138] width 158 height 15
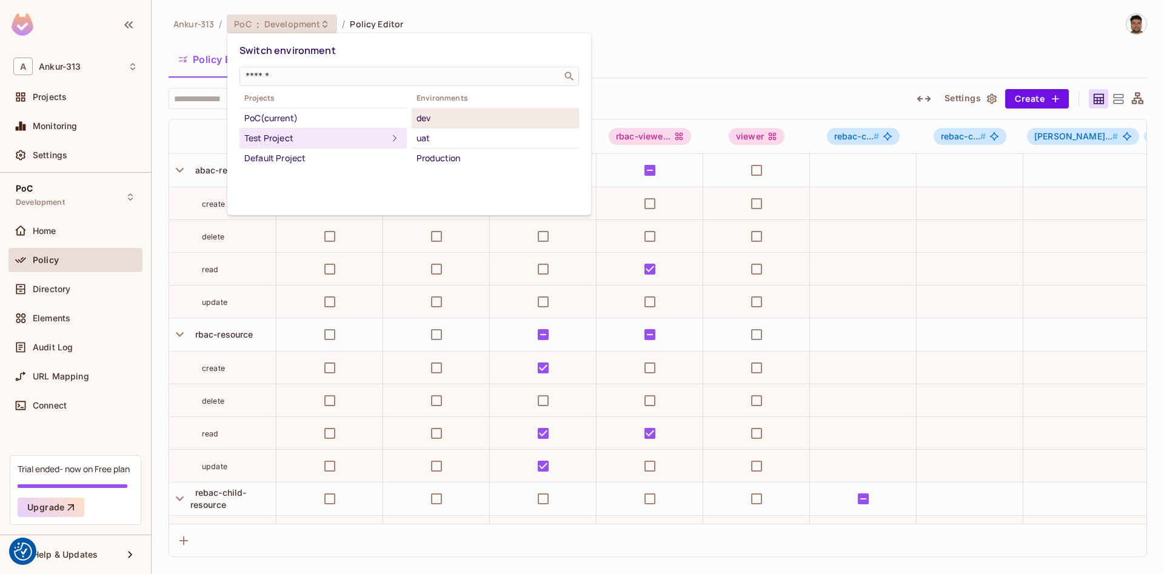
click at [430, 116] on div "dev" at bounding box center [495, 118] width 158 height 15
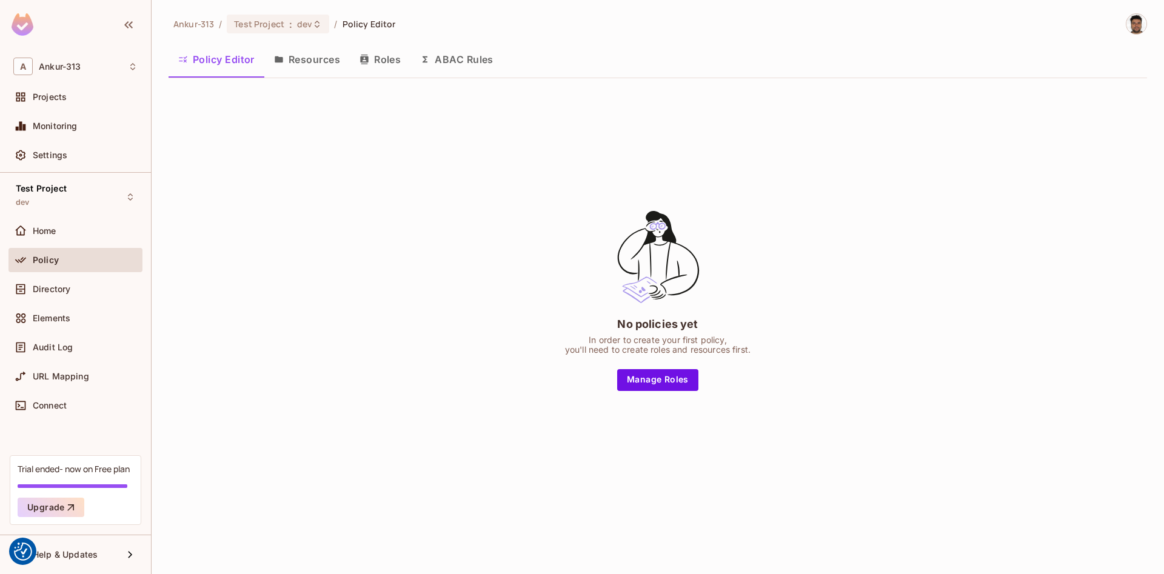
click at [300, 64] on button "Resources" at bounding box center [306, 59] width 85 height 30
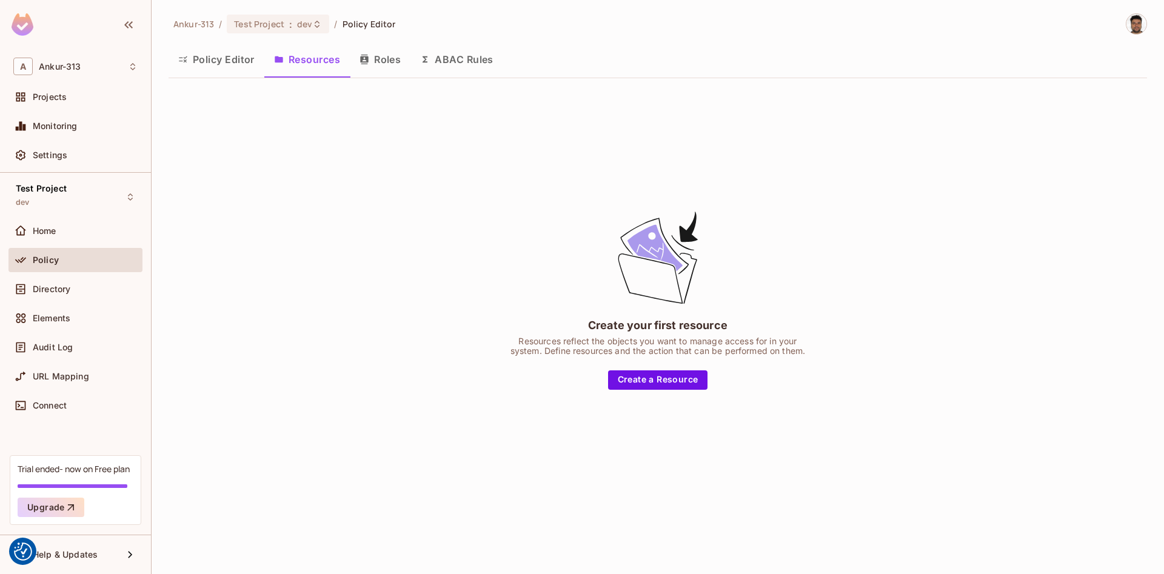
click at [205, 52] on button "Policy Editor" at bounding box center [216, 59] width 96 height 30
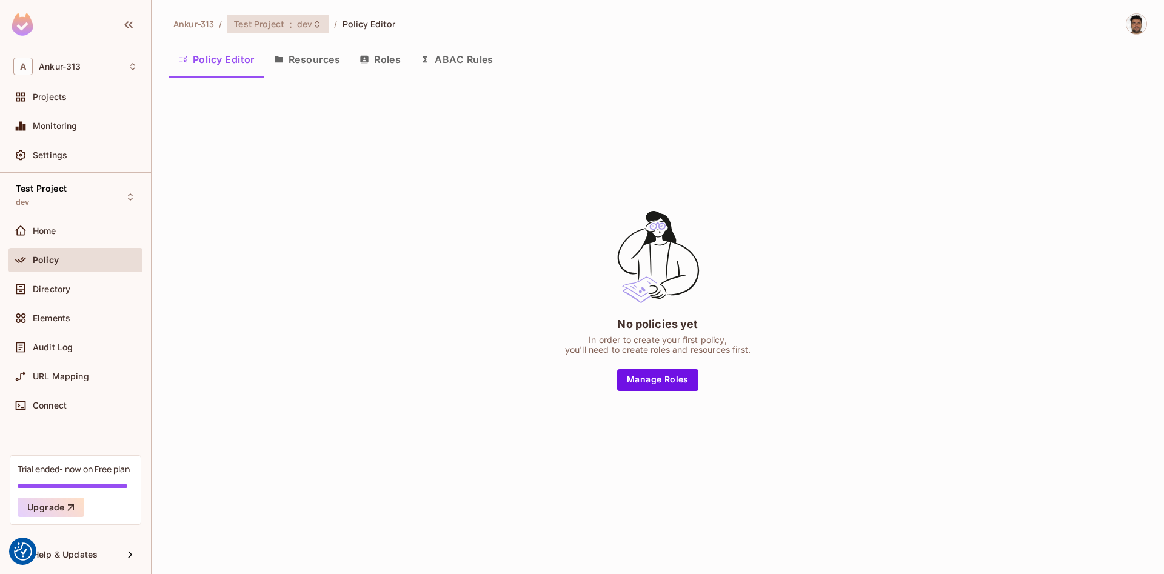
click at [282, 24] on span "Test Project" at bounding box center [259, 24] width 50 height 12
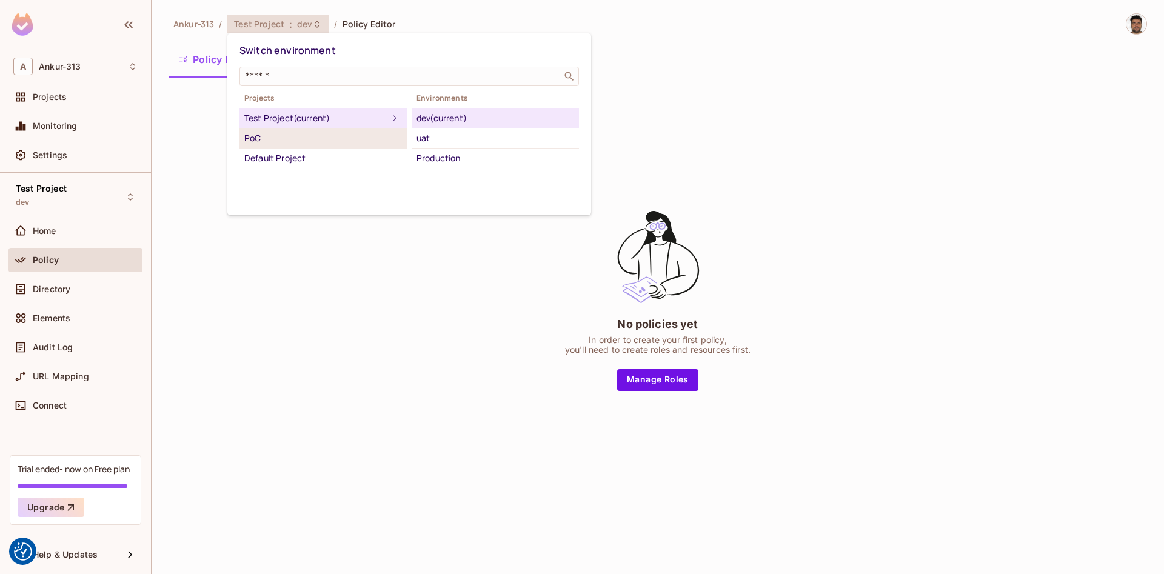
click at [258, 136] on div "PoC" at bounding box center [323, 138] width 158 height 15
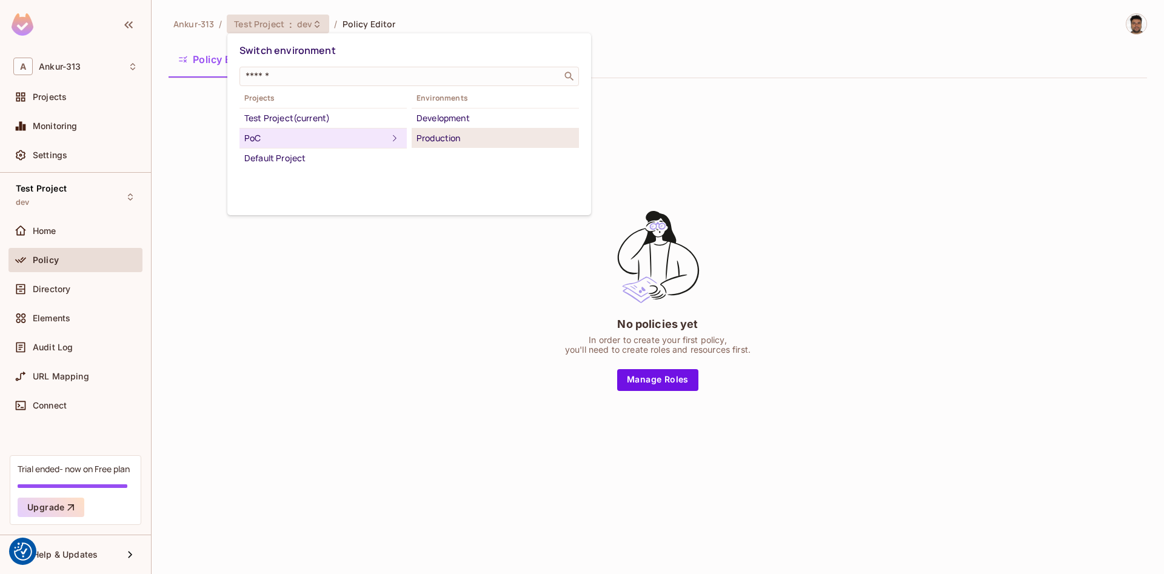
click at [431, 136] on div "Production" at bounding box center [495, 138] width 158 height 15
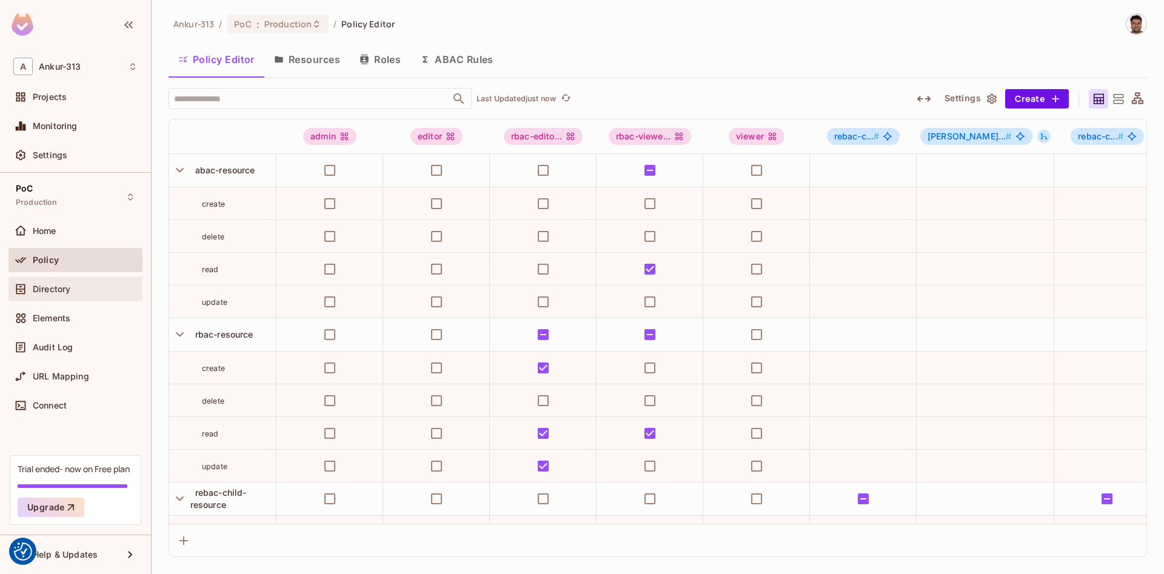
click at [66, 289] on span "Directory" at bounding box center [52, 289] width 38 height 10
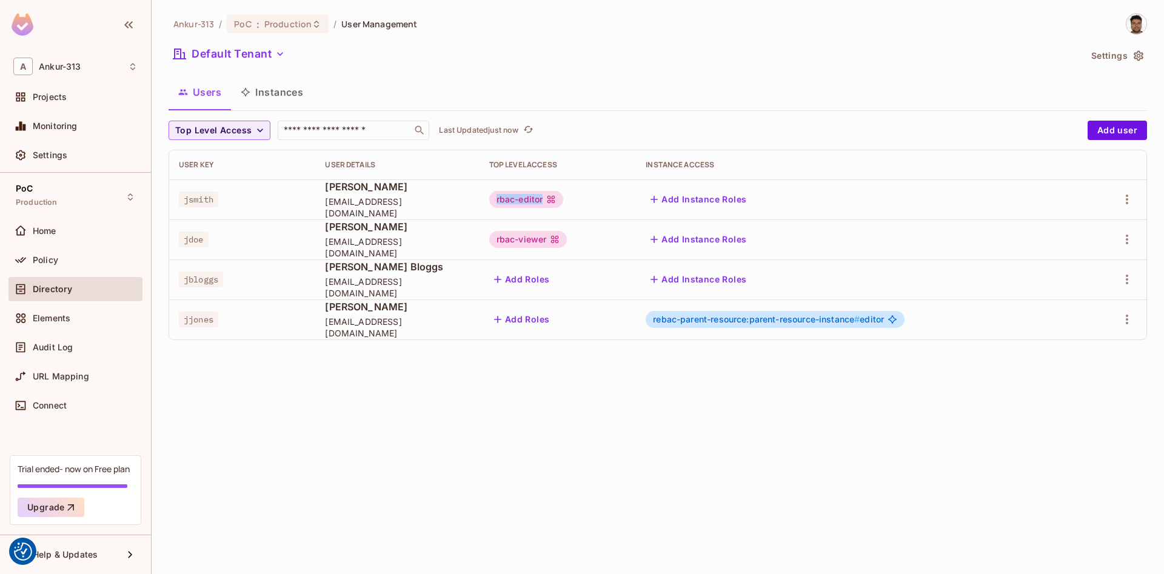
drag, startPoint x: 479, startPoint y: 199, endPoint x: 565, endPoint y: 200, distance: 85.5
click at [565, 200] on div "rbac-editor" at bounding box center [558, 199] width 138 height 17
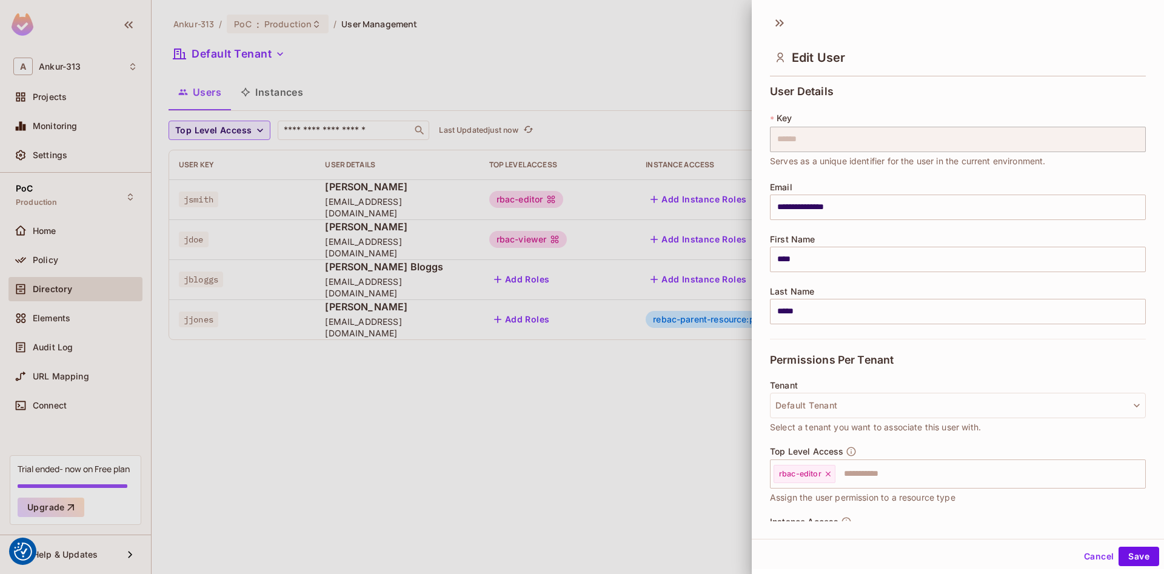
click at [270, 440] on div at bounding box center [582, 287] width 1164 height 574
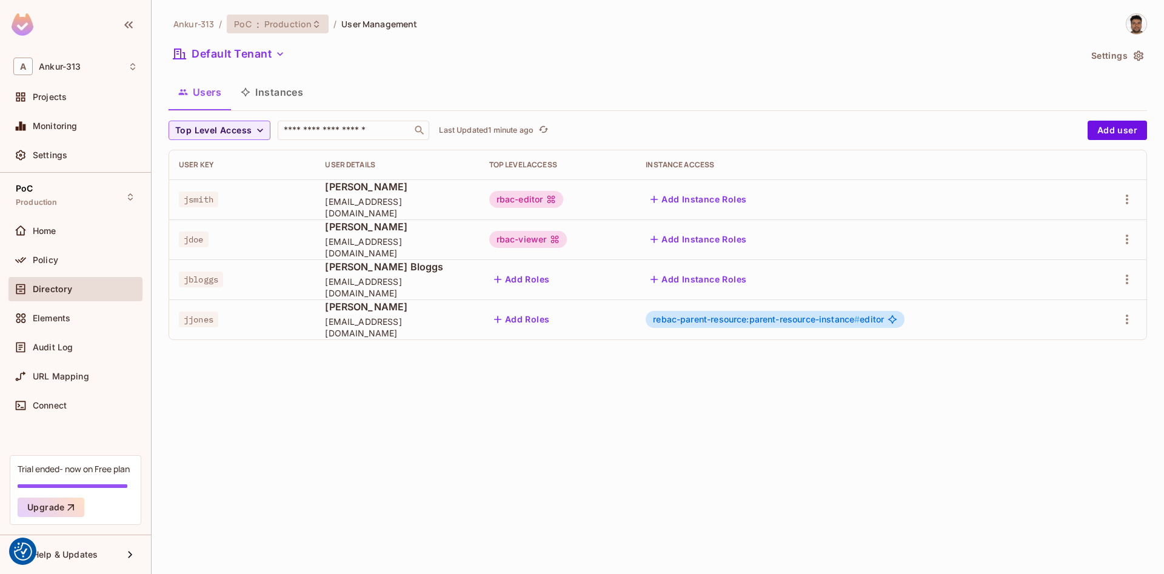
click at [298, 29] on span "Production" at bounding box center [287, 24] width 47 height 12
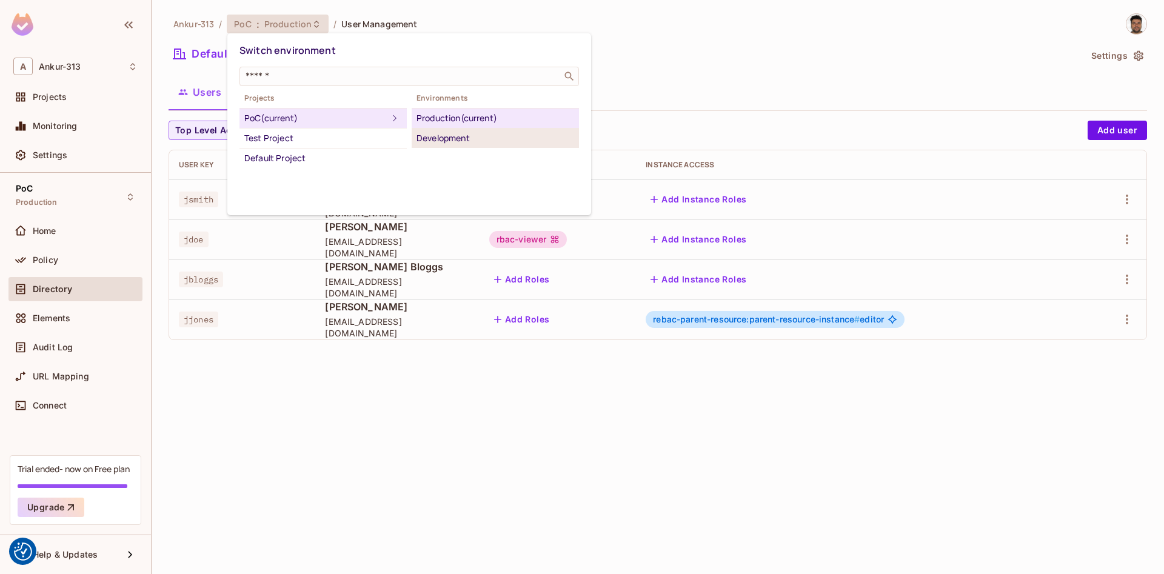
click at [446, 136] on div "Development" at bounding box center [495, 138] width 158 height 15
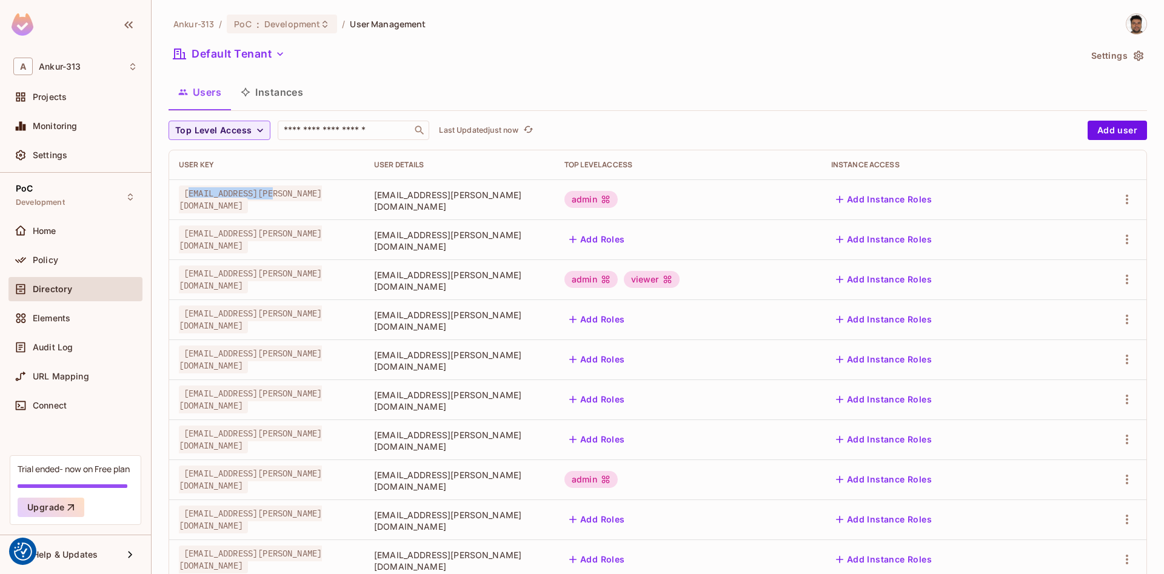
drag, startPoint x: 191, startPoint y: 199, endPoint x: 277, endPoint y: 204, distance: 86.2
click at [277, 204] on span "[EMAIL_ADDRESS][PERSON_NAME][DOMAIN_NAME]" at bounding box center [250, 199] width 143 height 28
drag, startPoint x: 198, startPoint y: 484, endPoint x: 643, endPoint y: 503, distance: 445.2
click at [587, 498] on tr "[EMAIL_ADDRESS][PERSON_NAME][DOMAIN_NAME] [EMAIL_ADDRESS][PERSON_NAME][DOMAIN_N…" at bounding box center [657, 479] width 977 height 40
click at [618, 202] on div "admin" at bounding box center [590, 199] width 53 height 17
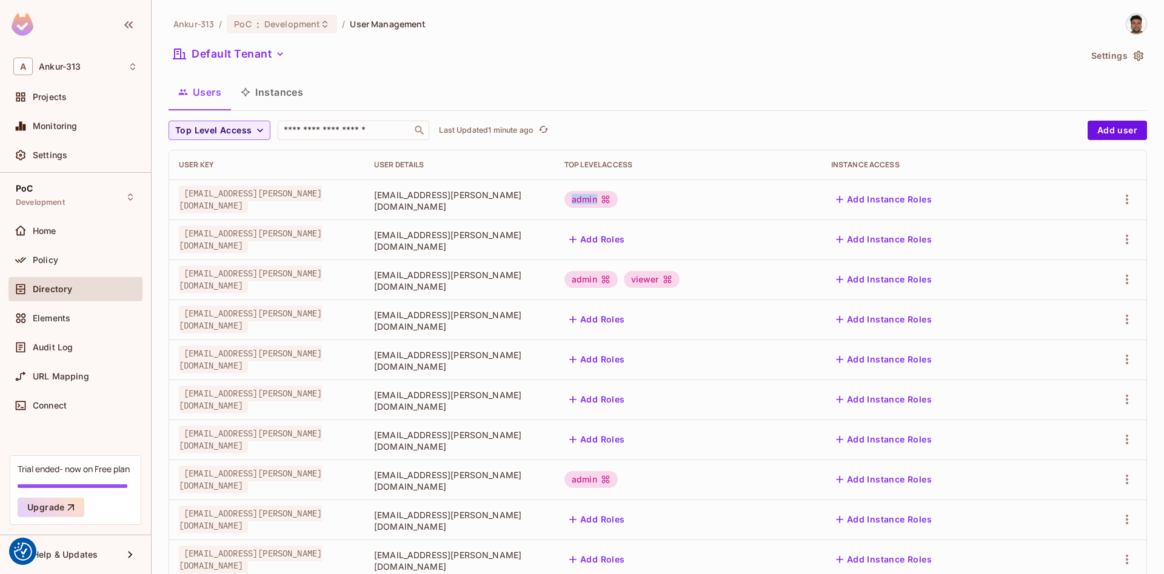
click at [618, 202] on div "admin" at bounding box center [590, 199] width 53 height 17
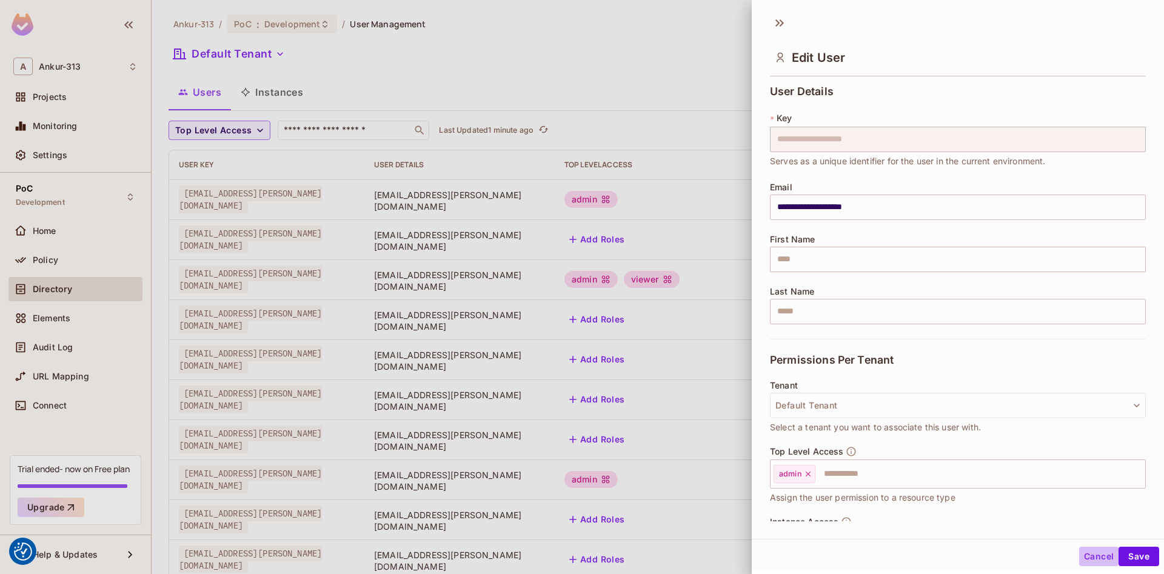
click at [1093, 559] on button "Cancel" at bounding box center [1098, 556] width 39 height 19
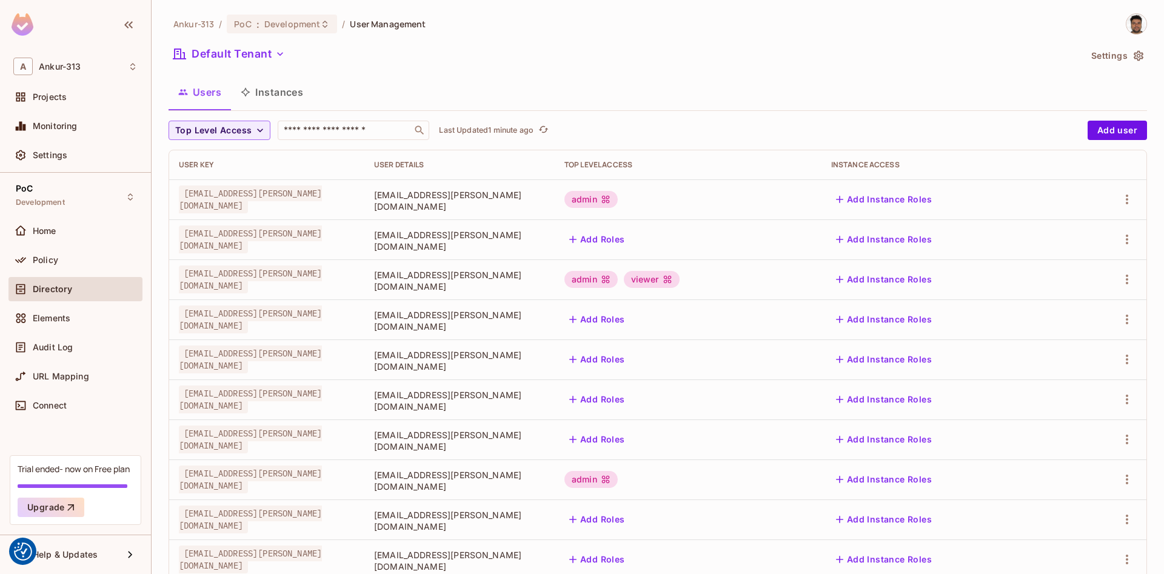
click at [506, 35] on div "Ankur-313 / PoC : Development / User Management Default Tenant Settings Users I…" at bounding box center [657, 341] width 978 height 656
click at [282, 95] on button "Instances" at bounding box center [272, 92] width 82 height 30
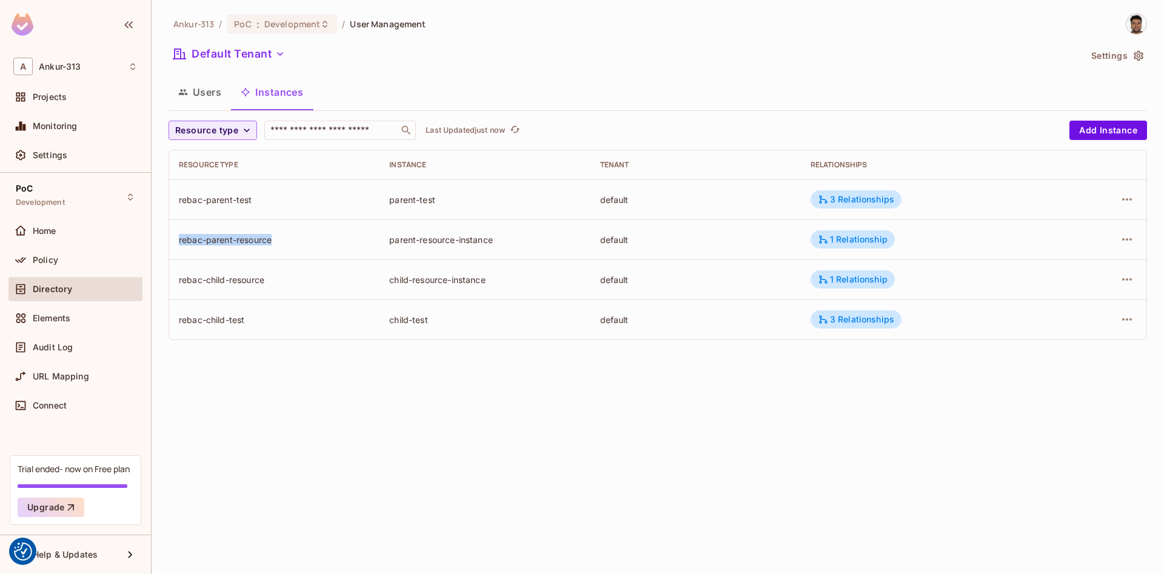
drag, startPoint x: 180, startPoint y: 239, endPoint x: 301, endPoint y: 245, distance: 120.8
click at [301, 245] on div "rebac-parent-resource" at bounding box center [274, 240] width 191 height 12
drag, startPoint x: 176, startPoint y: 280, endPoint x: 281, endPoint y: 281, distance: 104.8
click at [281, 281] on td "rebac-child-resource" at bounding box center [274, 279] width 210 height 40
click at [209, 245] on td "rebac-parent-resource" at bounding box center [274, 239] width 210 height 40
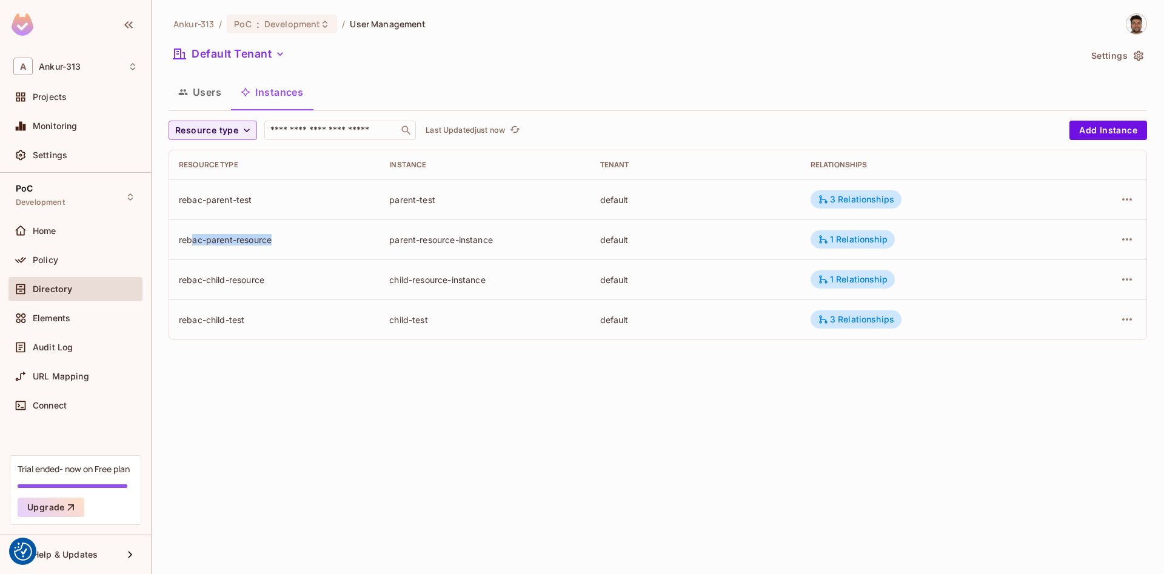
drag, startPoint x: 192, startPoint y: 238, endPoint x: 272, endPoint y: 244, distance: 80.8
click at [272, 244] on div "rebac-parent-resource" at bounding box center [274, 240] width 191 height 12
drag, startPoint x: 391, startPoint y: 239, endPoint x: 498, endPoint y: 240, distance: 106.7
click at [498, 240] on div "parent-resource-instance" at bounding box center [484, 240] width 191 height 12
click at [210, 248] on td "rebac-parent-resource" at bounding box center [274, 239] width 210 height 40
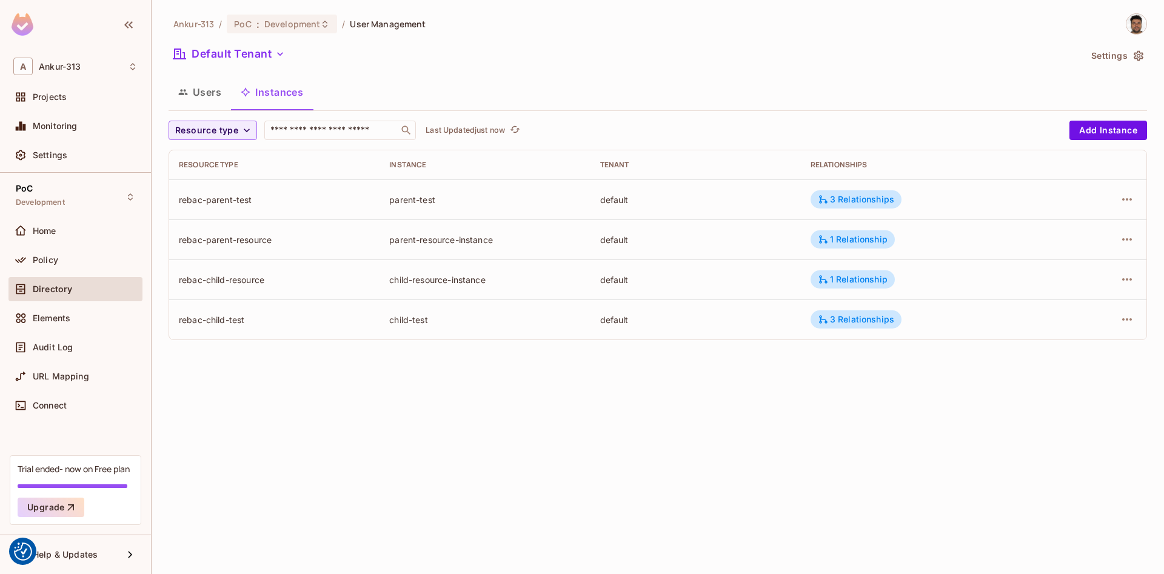
click at [218, 239] on div "rebac-parent-resource" at bounding box center [274, 240] width 191 height 12
drag, startPoint x: 388, startPoint y: 238, endPoint x: 504, endPoint y: 235, distance: 115.8
click at [504, 235] on td "parent-resource-instance" at bounding box center [484, 239] width 210 height 40
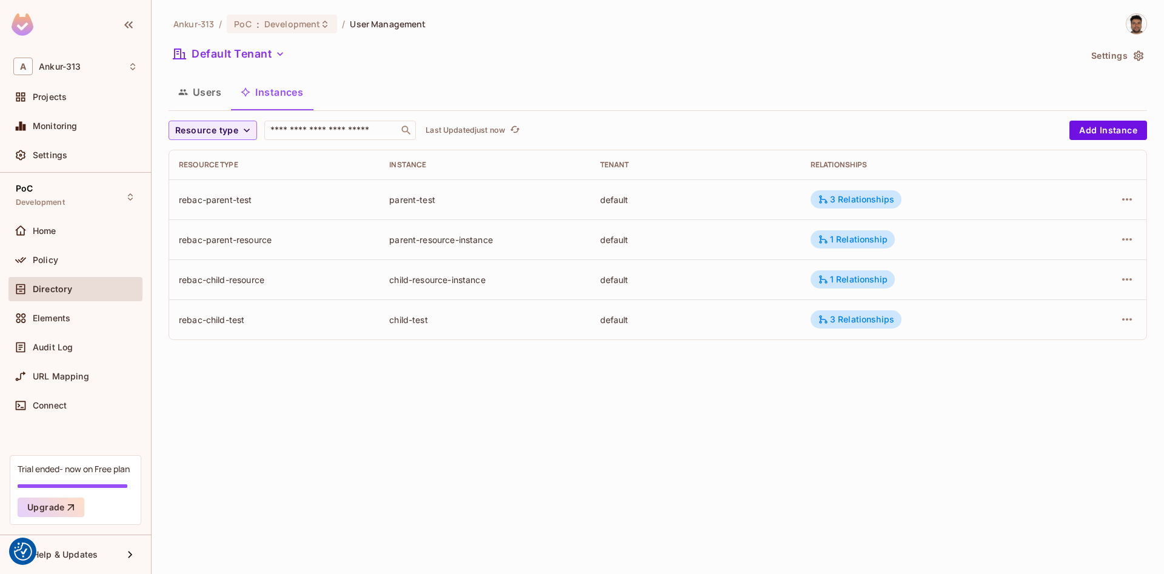
click at [491, 232] on td "parent-resource-instance" at bounding box center [484, 239] width 210 height 40
click at [279, 90] on button "Instances" at bounding box center [272, 92] width 82 height 30
click at [363, 531] on div "Ankur-313 / PoC : Development / User Management Default Tenant Settings Users I…" at bounding box center [658, 287] width 1012 height 574
click at [512, 434] on div "Ankur-313 / PoC : Development / User Management Default Tenant Settings Users I…" at bounding box center [658, 287] width 1012 height 574
click at [202, 88] on button "Users" at bounding box center [199, 92] width 62 height 30
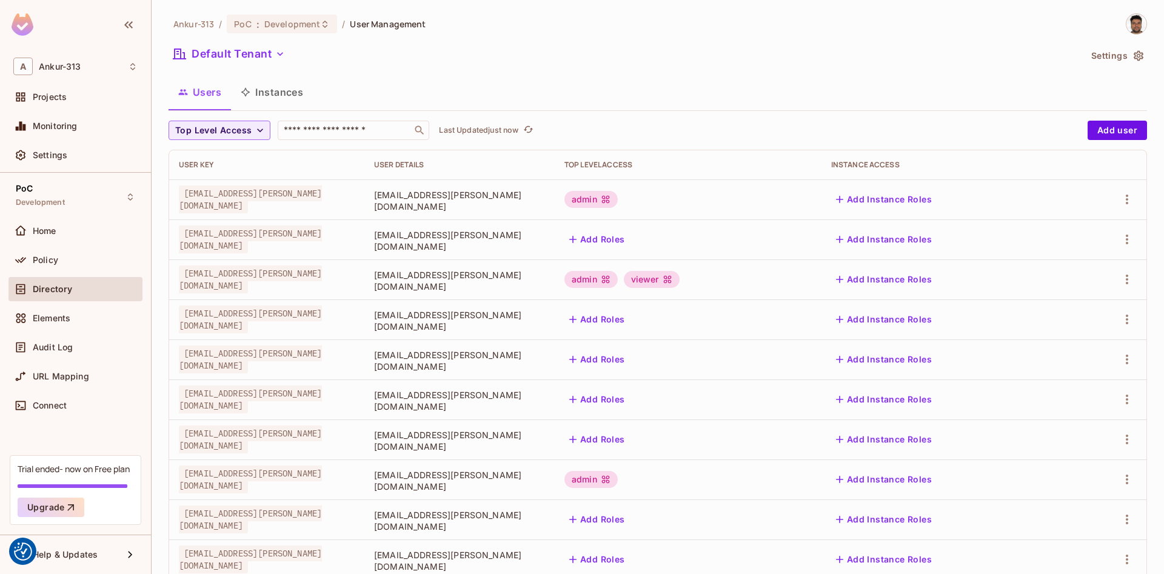
click at [551, 35] on div "Ankur-313 / PoC : Development / User Management Default Tenant Settings Users I…" at bounding box center [657, 341] width 978 height 656
